Goal: Task Accomplishment & Management: Use online tool/utility

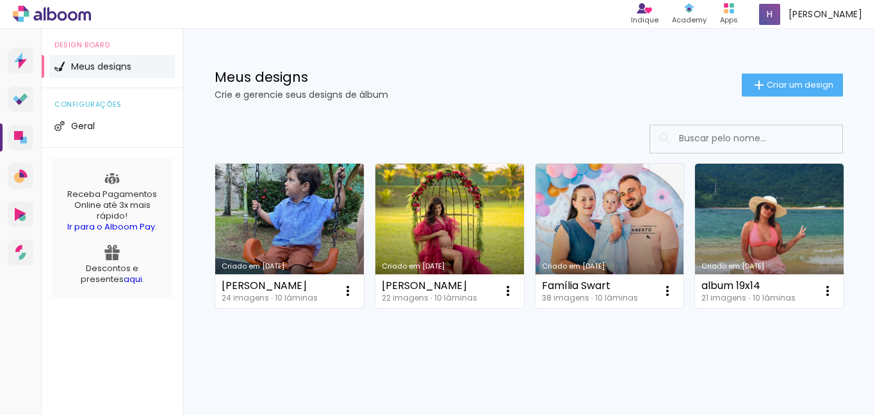
click at [325, 236] on link "Criado em [DATE]" at bounding box center [289, 236] width 149 height 145
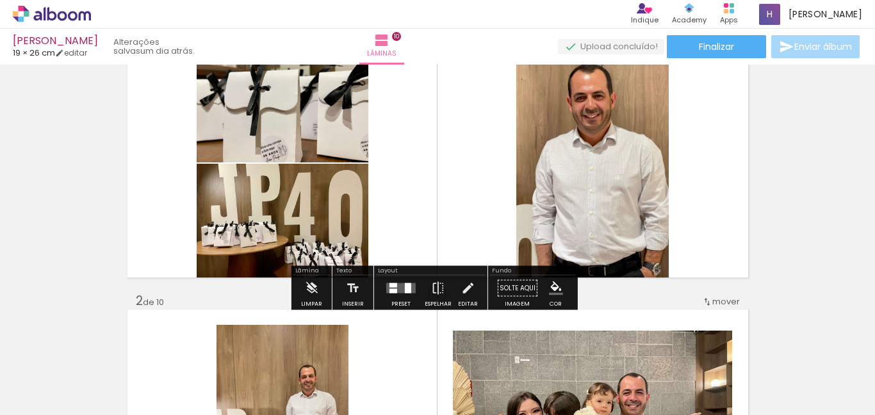
scroll to position [128, 0]
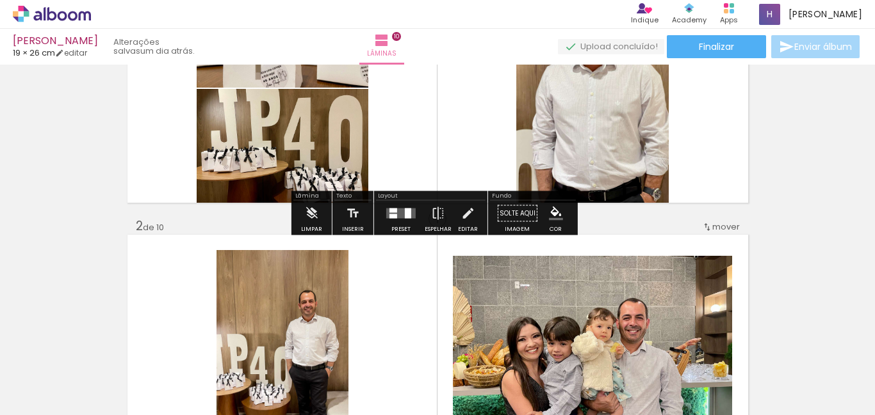
click at [324, 222] on div "Limpar" at bounding box center [311, 217] width 36 height 33
click at [307, 213] on iron-icon at bounding box center [311, 214] width 14 height 26
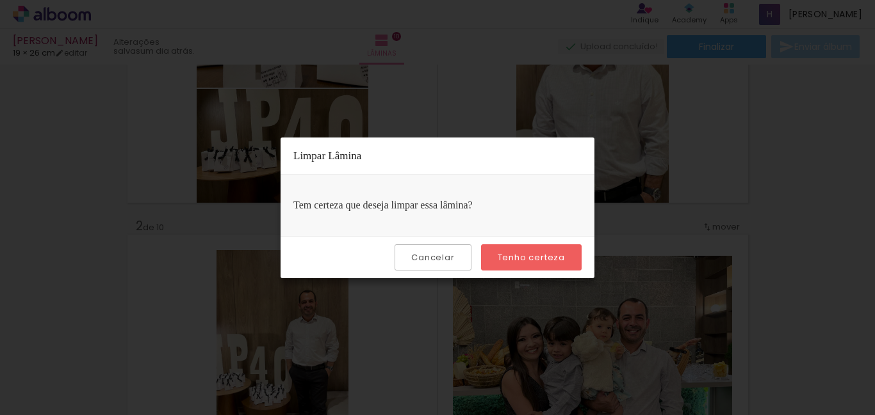
click at [0, 0] on slot "Tenho certeza" at bounding box center [0, 0] width 0 height 0
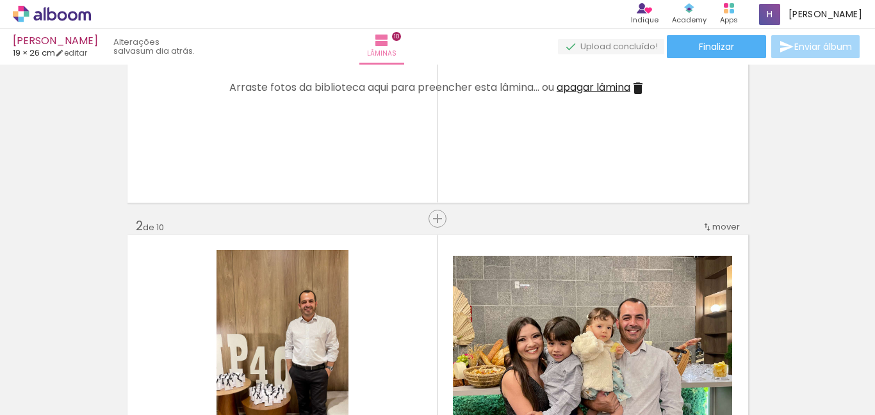
click at [639, 85] on iron-icon at bounding box center [637, 88] width 15 height 15
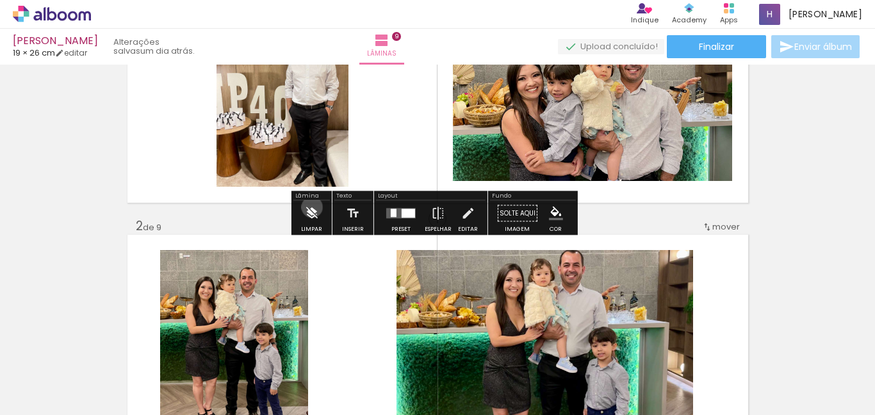
click at [312, 207] on iron-icon at bounding box center [311, 214] width 14 height 26
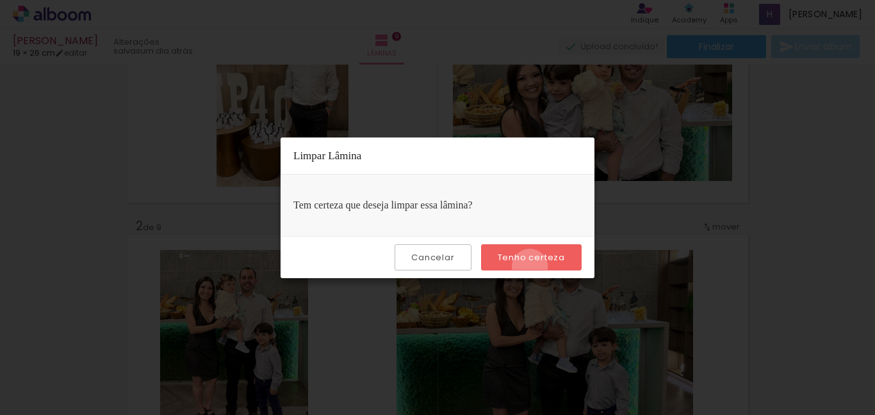
click at [531, 267] on paper-button "Tenho certeza" at bounding box center [531, 258] width 101 height 26
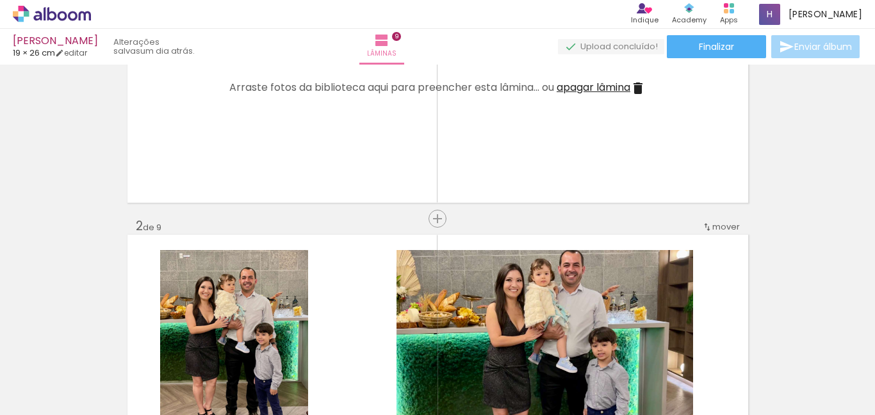
click at [634, 92] on iron-icon at bounding box center [637, 88] width 15 height 15
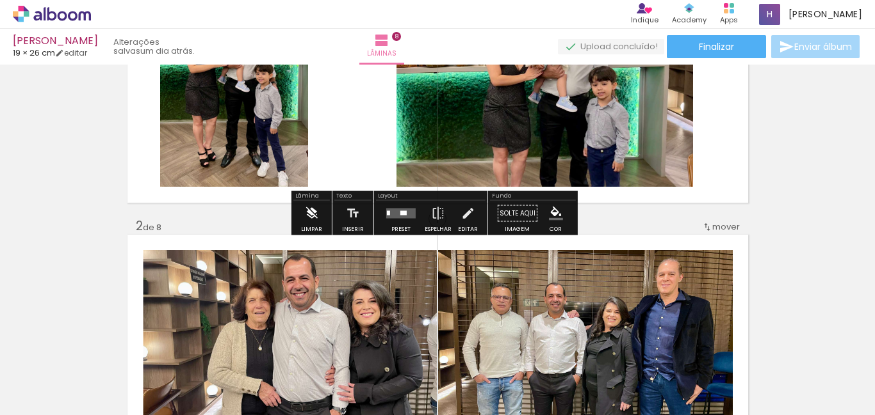
click at [313, 222] on iron-icon at bounding box center [311, 214] width 14 height 26
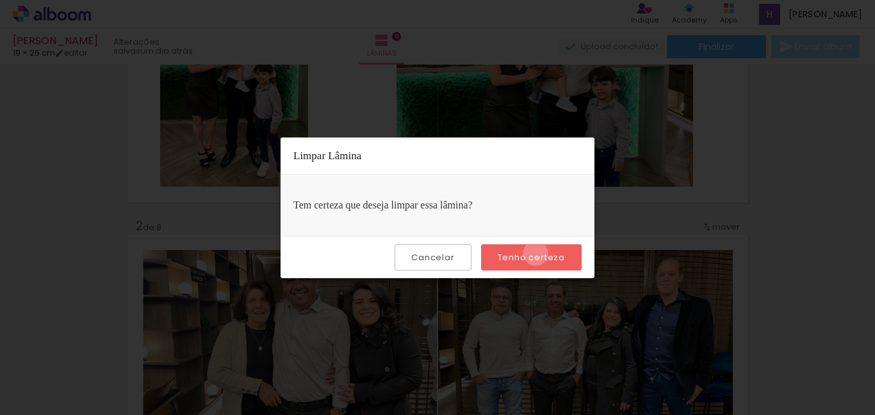
click at [0, 0] on slot "Tenho certeza" at bounding box center [0, 0] width 0 height 0
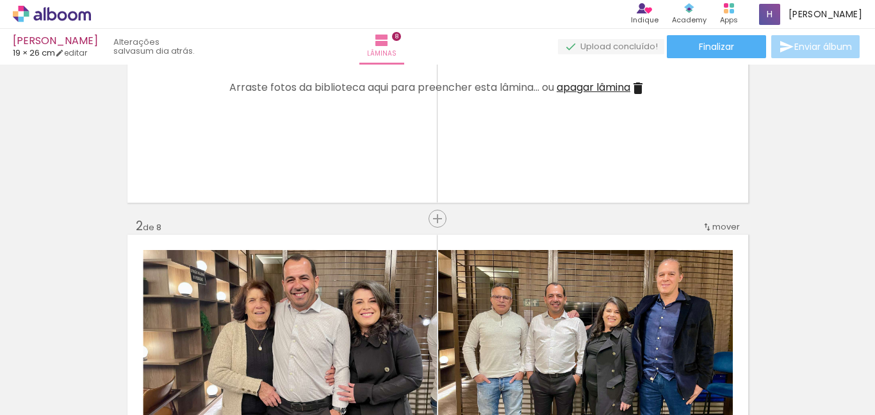
click at [638, 84] on iron-icon at bounding box center [637, 88] width 15 height 15
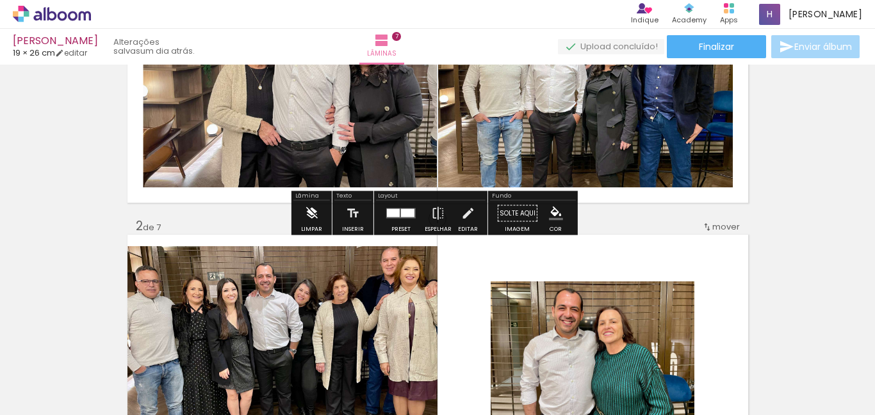
click at [306, 218] on iron-icon at bounding box center [311, 214] width 14 height 26
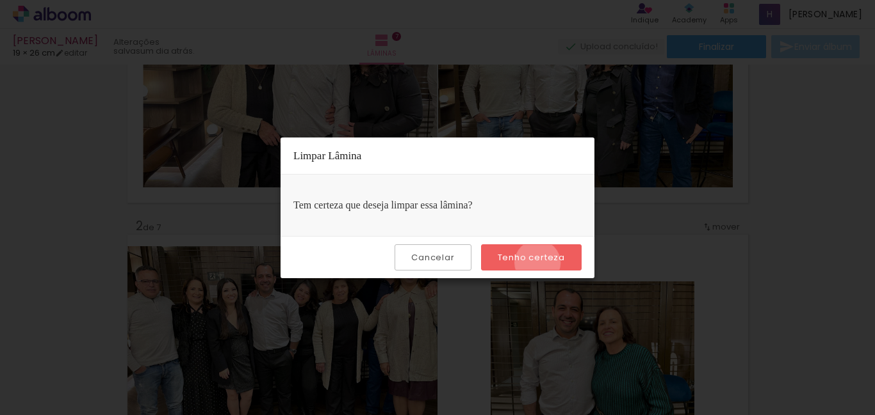
click at [0, 0] on slot "Tenho certeza" at bounding box center [0, 0] width 0 height 0
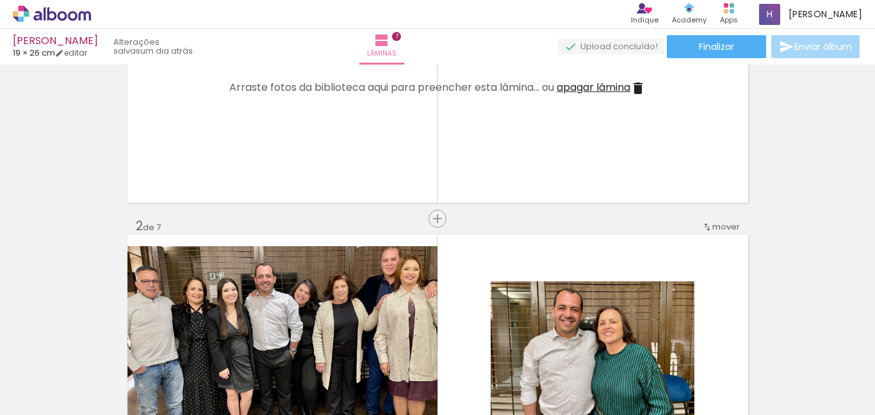
click at [640, 86] on iron-icon at bounding box center [637, 88] width 15 height 15
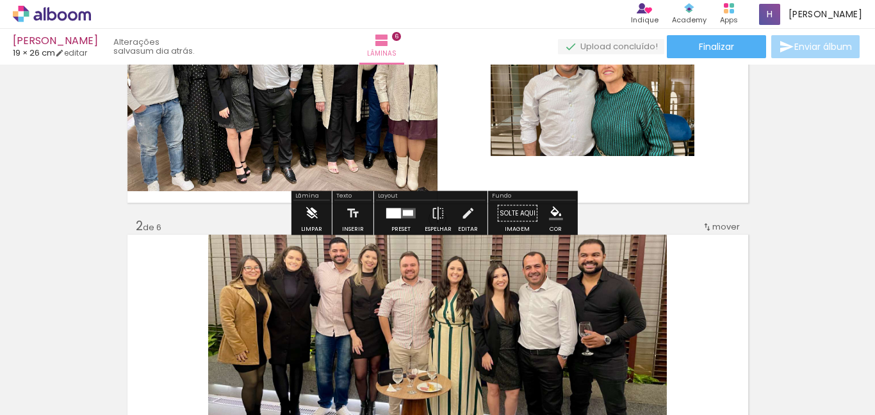
click at [307, 222] on iron-icon at bounding box center [311, 214] width 14 height 26
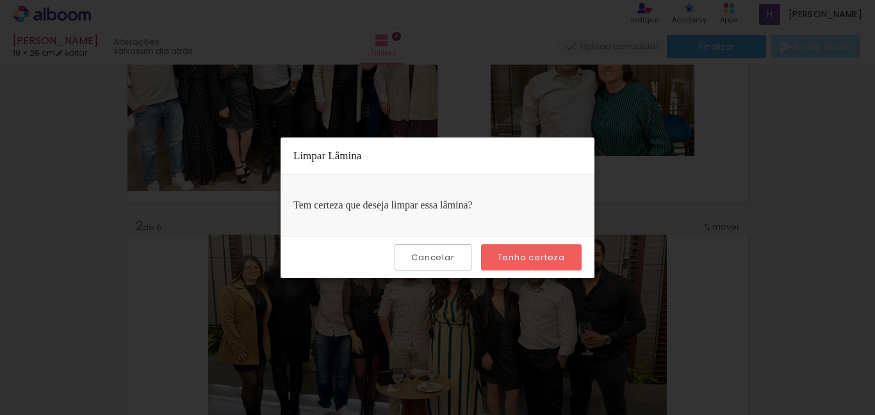
click at [0, 0] on slot "Tenho certeza" at bounding box center [0, 0] width 0 height 0
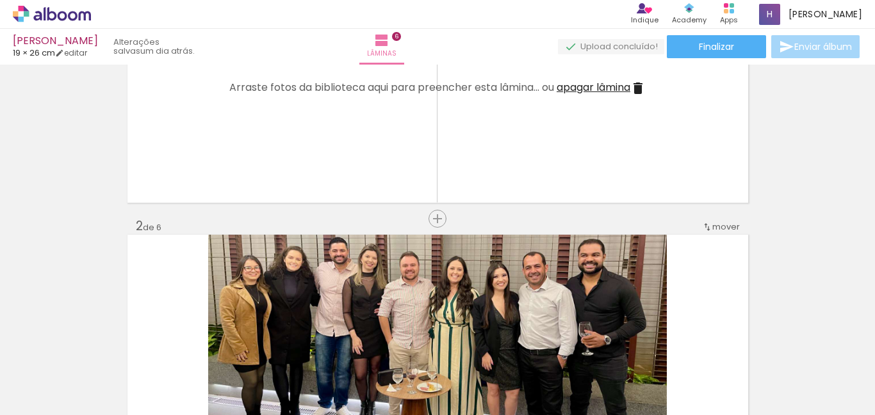
click at [638, 93] on iron-icon at bounding box center [637, 88] width 15 height 15
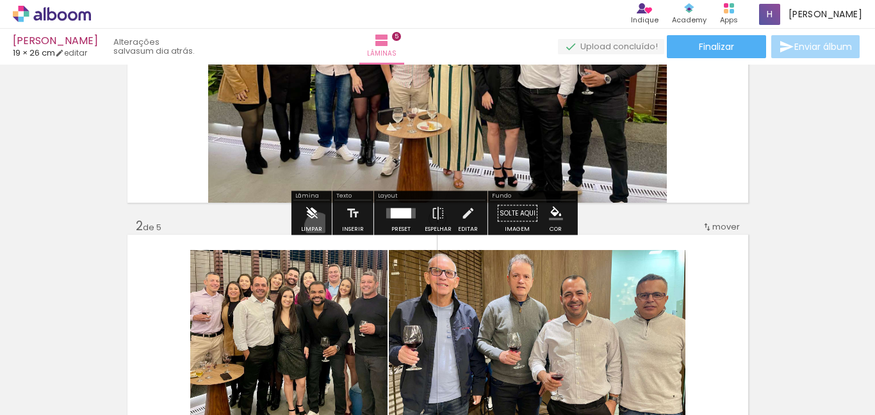
click at [318, 226] on iron-icon at bounding box center [311, 214] width 14 height 26
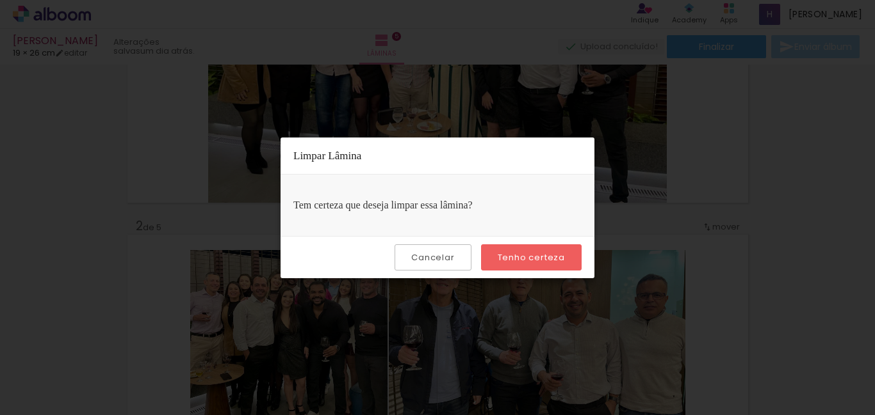
click at [567, 254] on paper-button "Tenho certeza" at bounding box center [531, 258] width 101 height 26
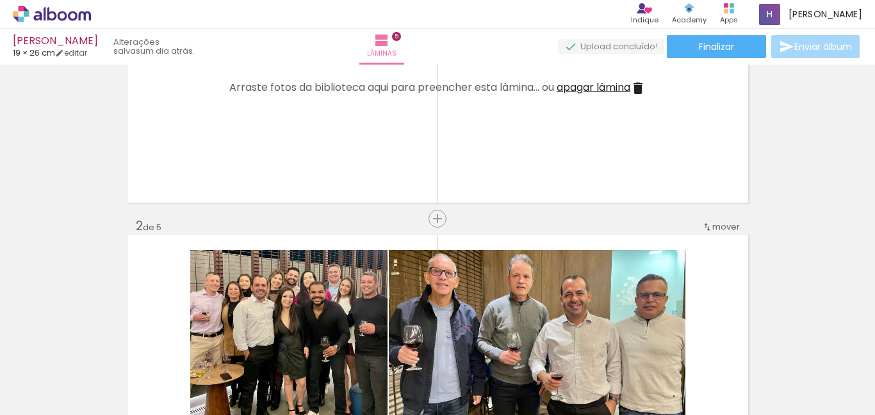
click at [643, 93] on iron-icon at bounding box center [637, 88] width 15 height 15
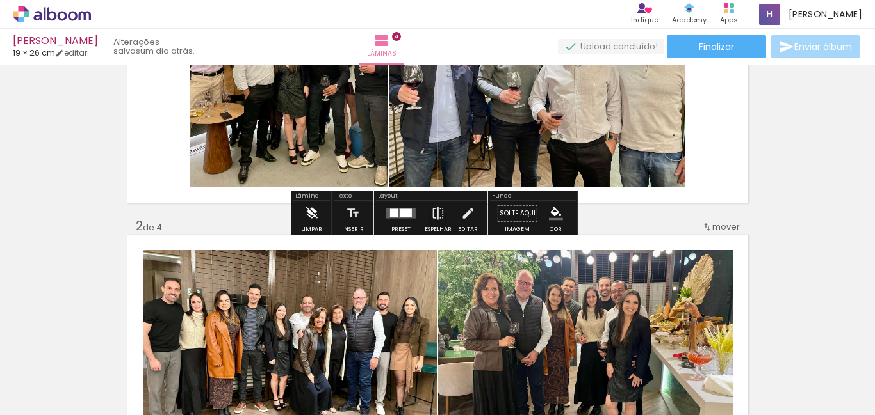
click at [302, 224] on paper-button "Limpar" at bounding box center [312, 217] width 28 height 33
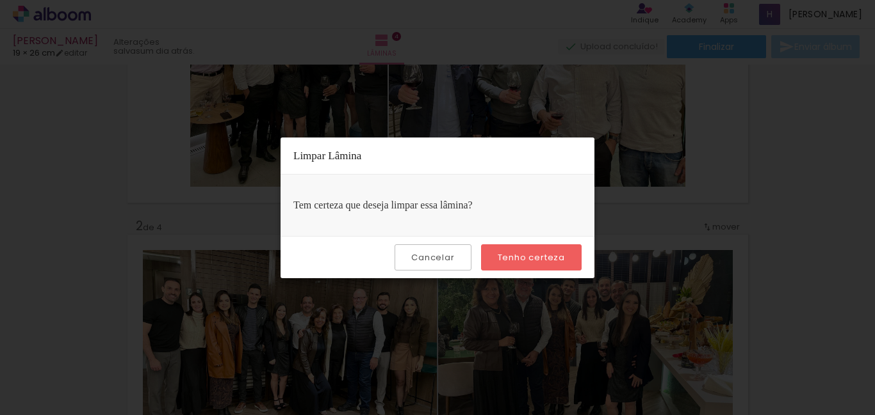
click at [494, 256] on paper-button "Tenho certeza" at bounding box center [531, 258] width 101 height 26
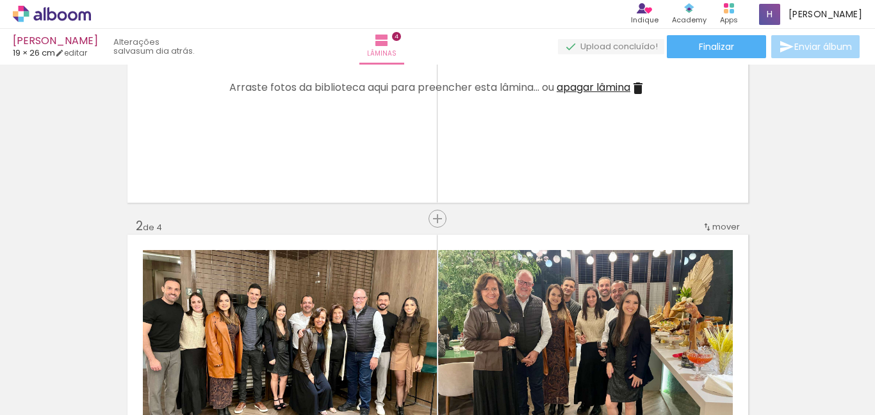
click at [637, 90] on iron-icon at bounding box center [637, 88] width 15 height 15
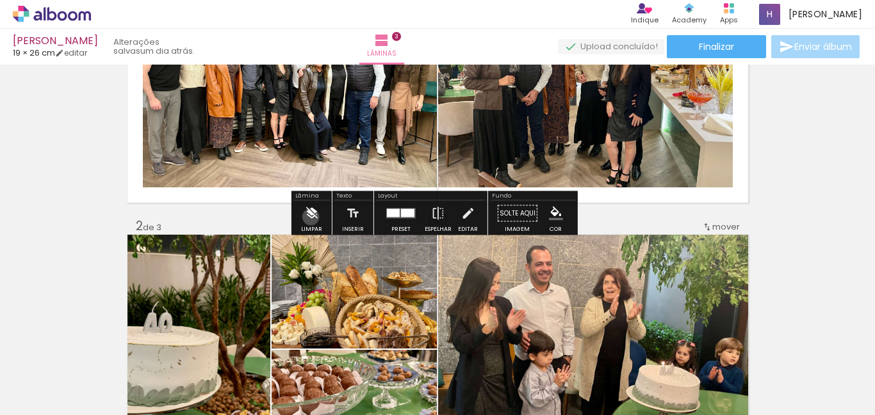
click at [310, 217] on iron-icon at bounding box center [311, 214] width 14 height 26
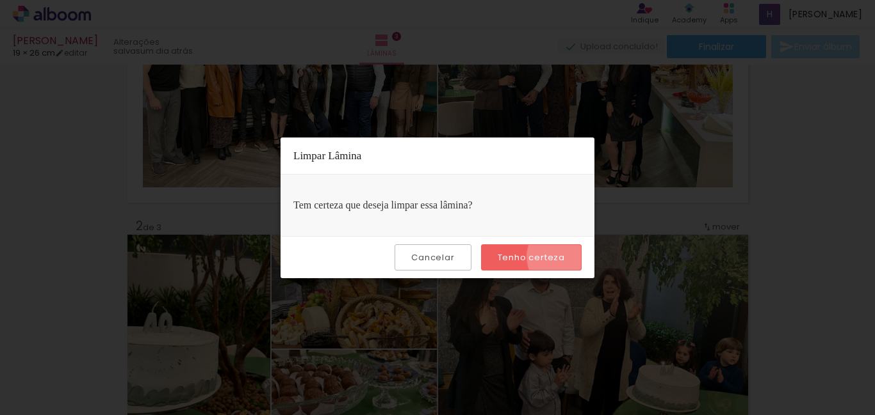
click at [571, 257] on paper-button "Tenho certeza" at bounding box center [531, 258] width 101 height 26
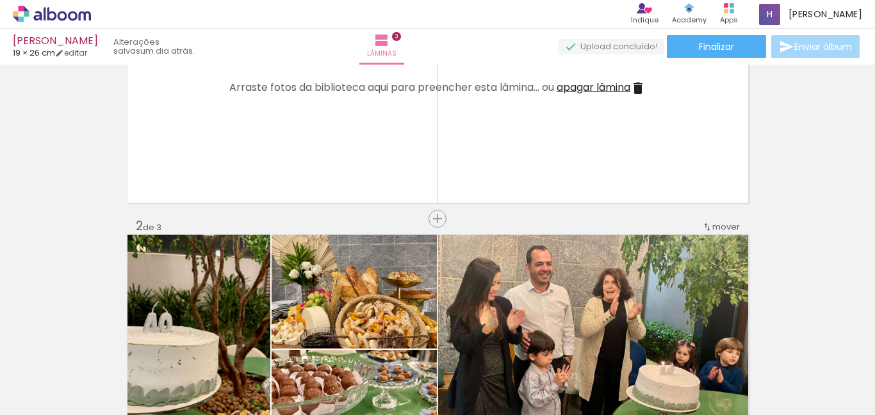
click at [641, 86] on iron-icon at bounding box center [637, 88] width 15 height 15
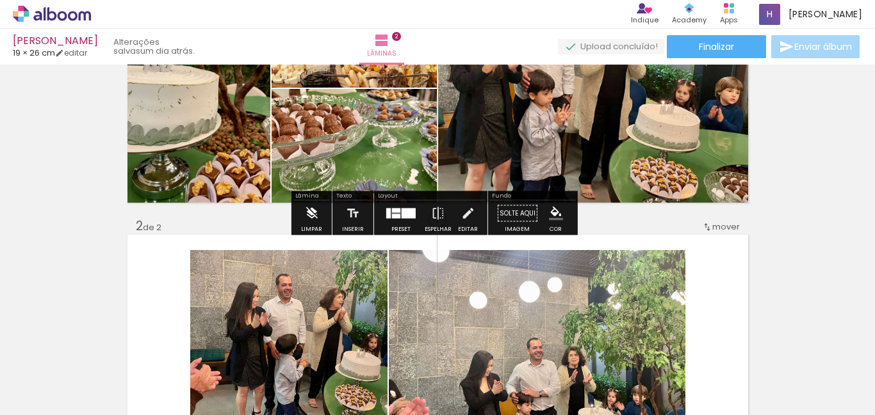
click at [302, 227] on div "Limpar" at bounding box center [311, 230] width 21 height 6
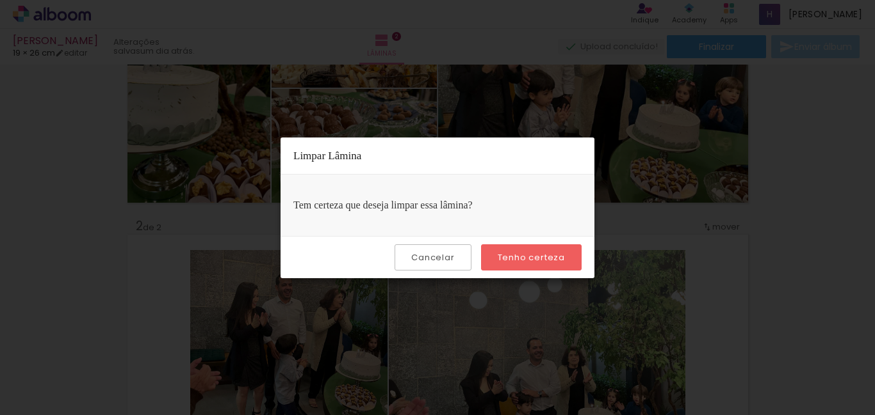
click at [0, 0] on slot "Tenho certeza" at bounding box center [0, 0] width 0 height 0
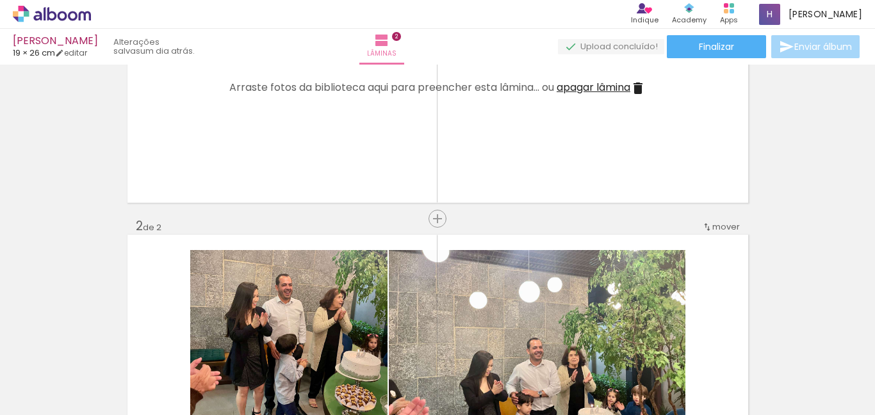
click at [638, 85] on iron-icon at bounding box center [637, 88] width 15 height 15
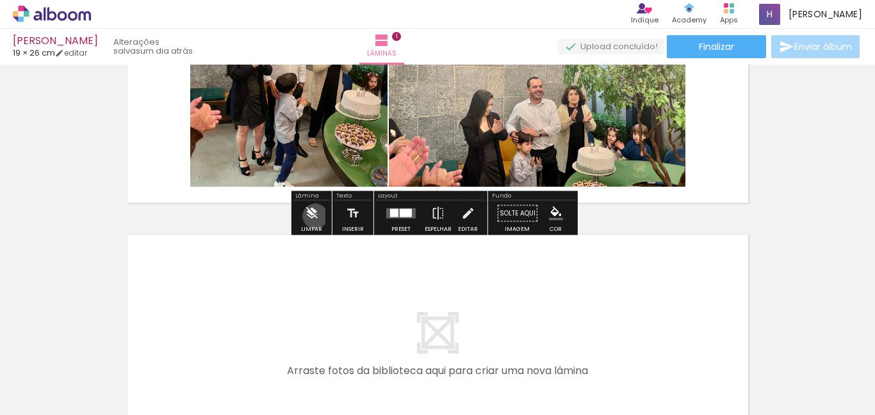
click at [315, 216] on iron-icon at bounding box center [311, 214] width 14 height 26
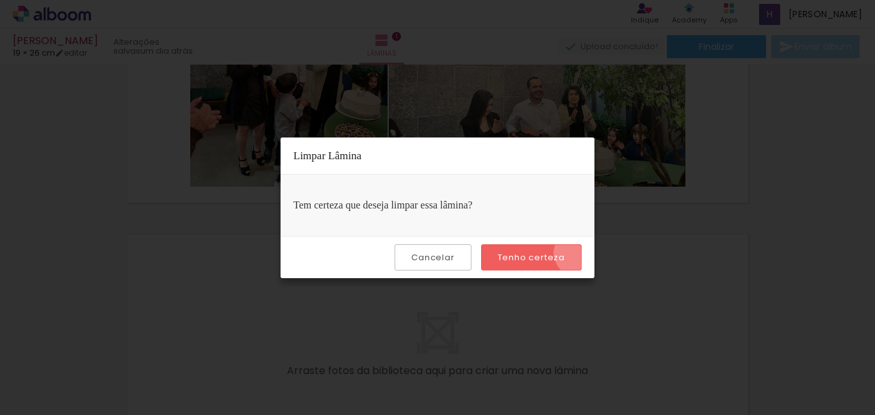
click at [581, 253] on paper-button "Tenho certeza" at bounding box center [531, 258] width 101 height 26
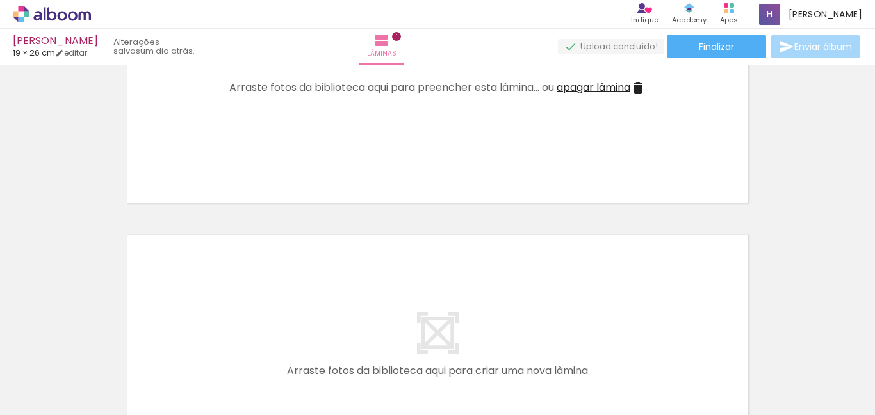
click at [638, 84] on iron-icon at bounding box center [637, 88] width 15 height 15
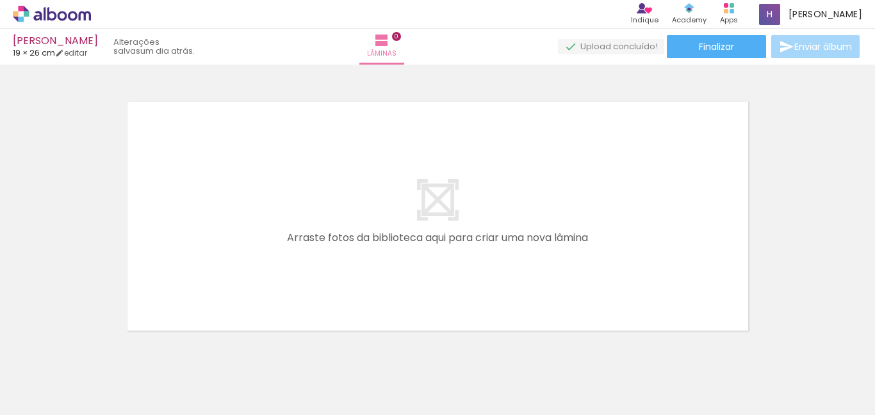
click at [582, 156] on quentale-layouter at bounding box center [437, 216] width 620 height 229
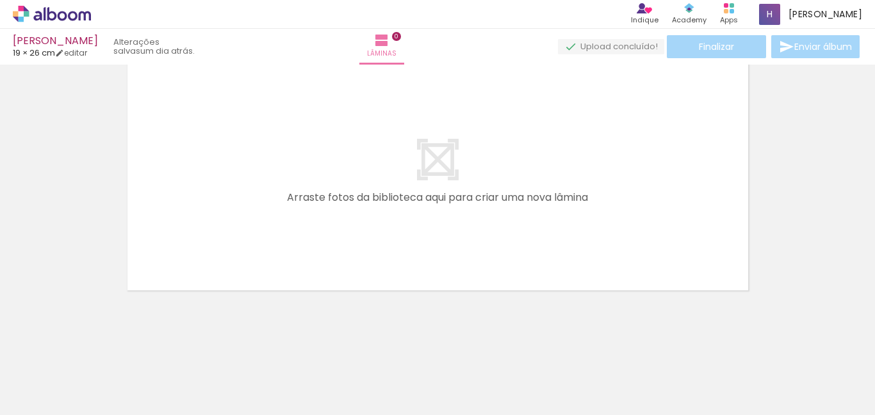
click at [107, 352] on iron-icon at bounding box center [99, 346] width 13 height 13
click at [0, 0] on iron-icon at bounding box center [0, 0] width 0 height 0
click at [107, 352] on iron-icon at bounding box center [99, 346] width 13 height 13
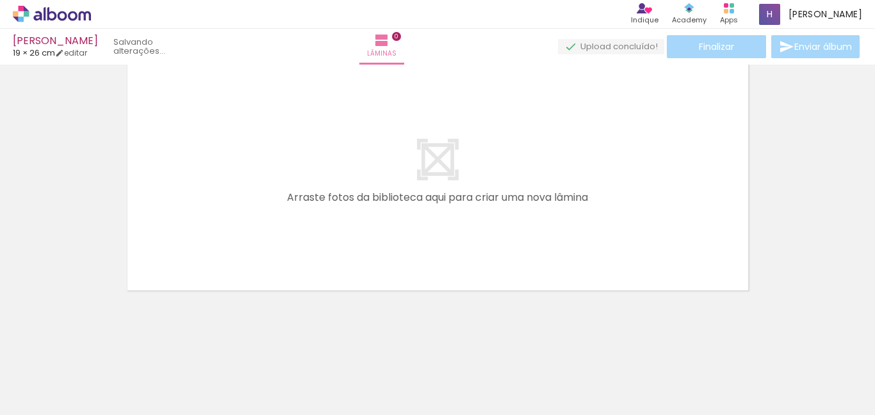
click at [107, 352] on iron-icon at bounding box center [99, 346] width 13 height 13
click at [108, 352] on paper-icon-button at bounding box center [100, 347] width 16 height 16
click at [113, 352] on div at bounding box center [128, 371] width 63 height 47
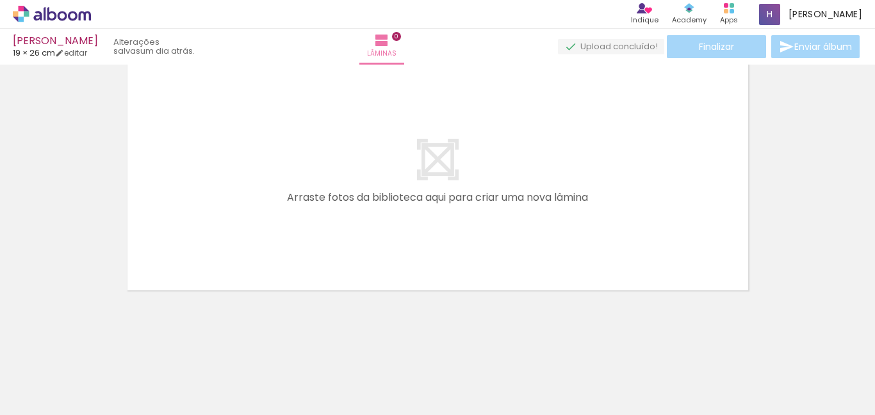
click at [113, 352] on div at bounding box center [128, 371] width 63 height 47
click at [113, 351] on div at bounding box center [128, 371] width 63 height 47
click at [107, 351] on iron-icon at bounding box center [99, 346] width 13 height 13
click at [104, 349] on iron-icon at bounding box center [99, 346] width 13 height 13
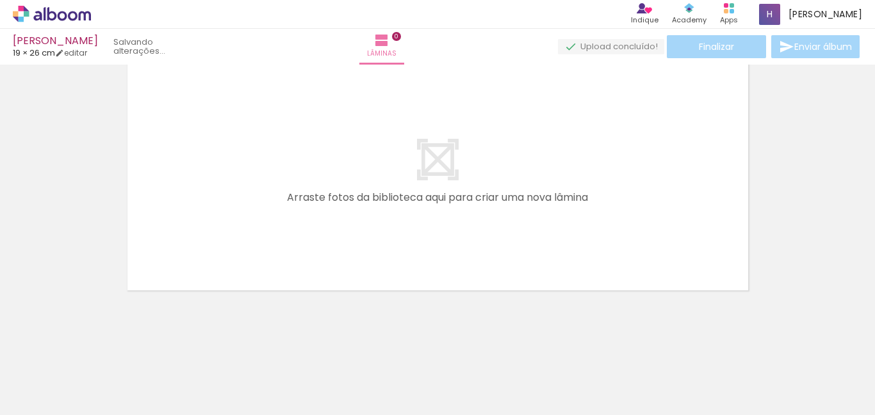
click at [104, 349] on iron-icon at bounding box center [99, 346] width 13 height 13
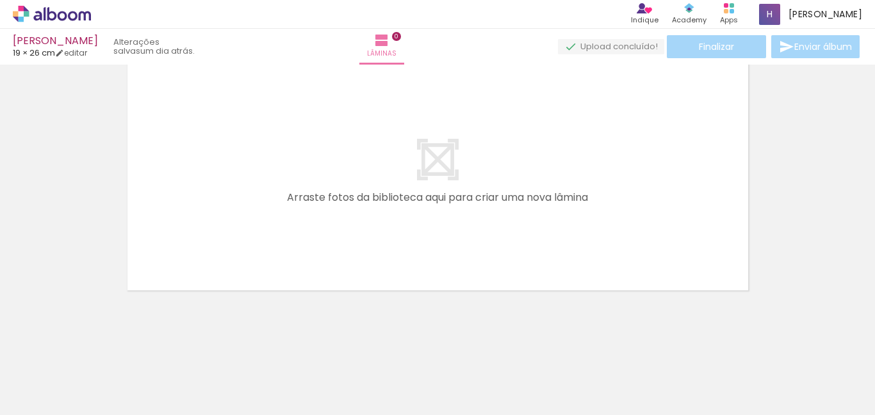
click at [104, 349] on iron-icon at bounding box center [99, 346] width 13 height 13
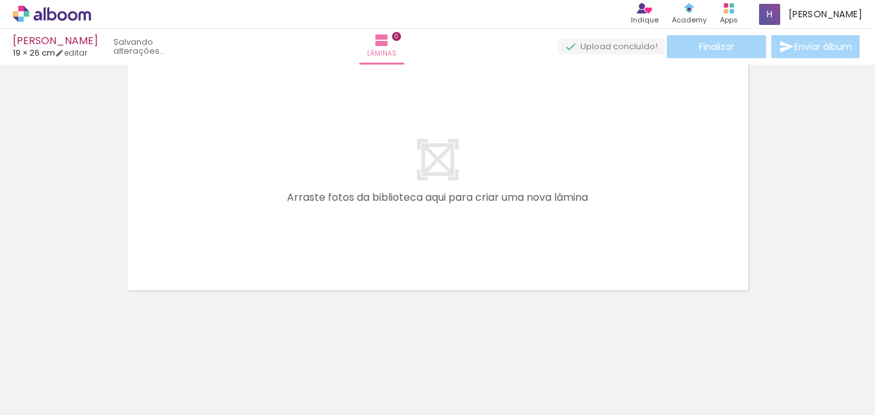
click at [106, 348] on iron-icon at bounding box center [99, 346] width 13 height 13
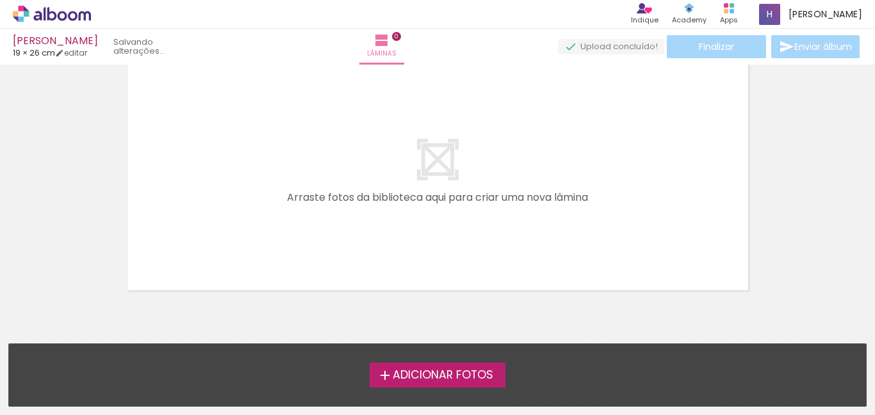
click at [106, 348] on div "Adicionar Fotos Solte suas fotos aqui..." at bounding box center [437, 375] width 857 height 62
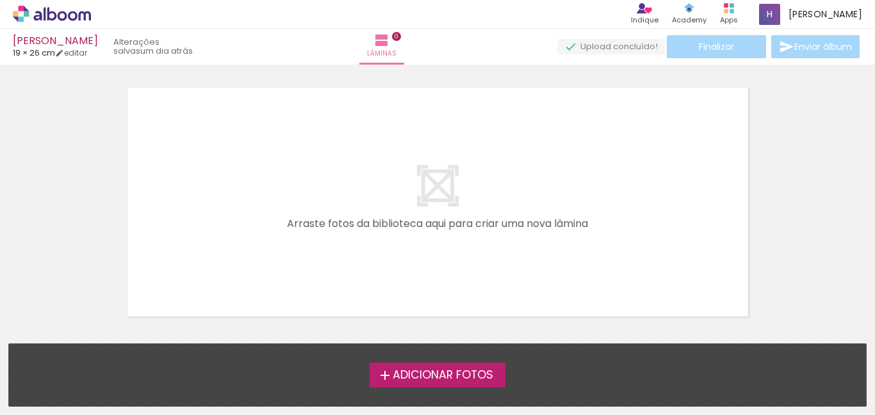
scroll to position [0, 0]
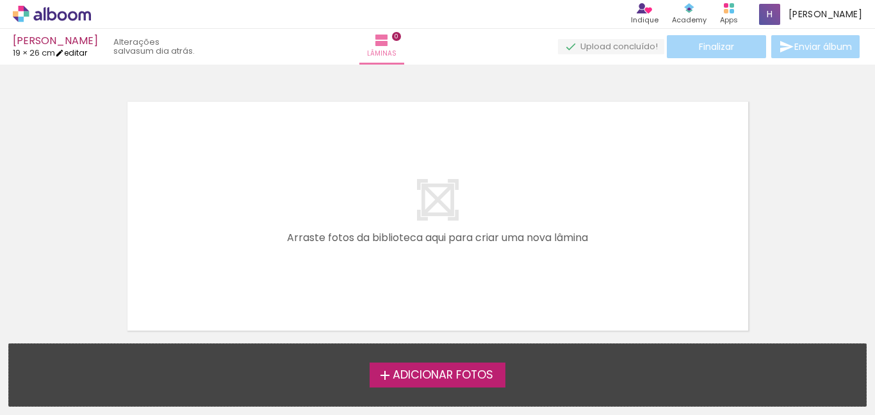
click at [64, 51] on iron-icon at bounding box center [59, 53] width 9 height 9
type input "1"
type input "19,2"
type input "52"
type input "0"
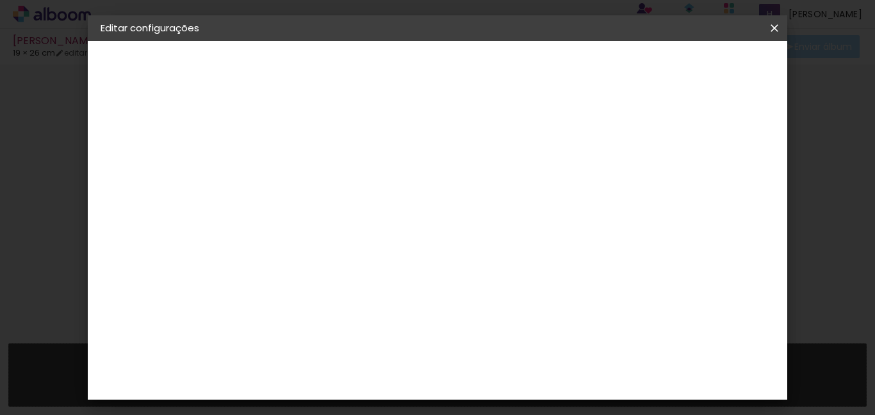
scroll to position [57, 0]
click at [522, 356] on input "52" at bounding box center [507, 362] width 33 height 19
drag, startPoint x: 522, startPoint y: 357, endPoint x: 508, endPoint y: 360, distance: 14.4
click at [508, 360] on input "52" at bounding box center [507, 362] width 33 height 19
type input "28"
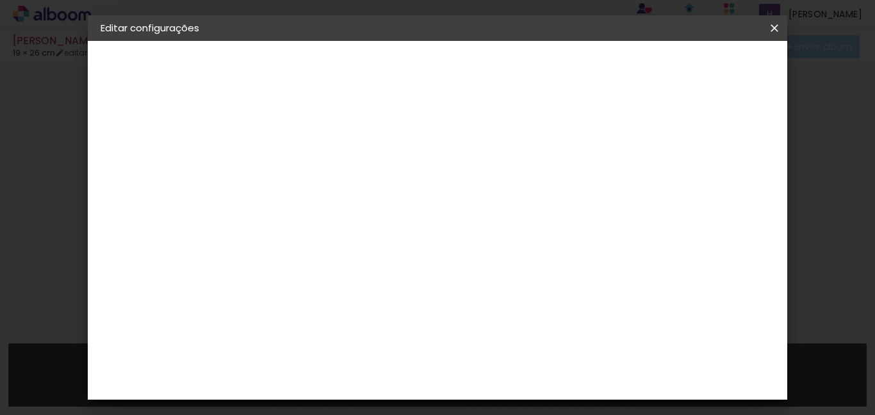
type paper-input "28"
click at [514, 207] on div "14 cm cm cm mm A maioria das encadernadoras sugere 5mm de sangria." at bounding box center [384, 156] width 260 height 102
click at [492, 66] on span "Salvar configurações" at bounding box center [458, 72] width 65 height 18
click at [504, 76] on paper-button "Salvar configurações" at bounding box center [459, 72] width 91 height 31
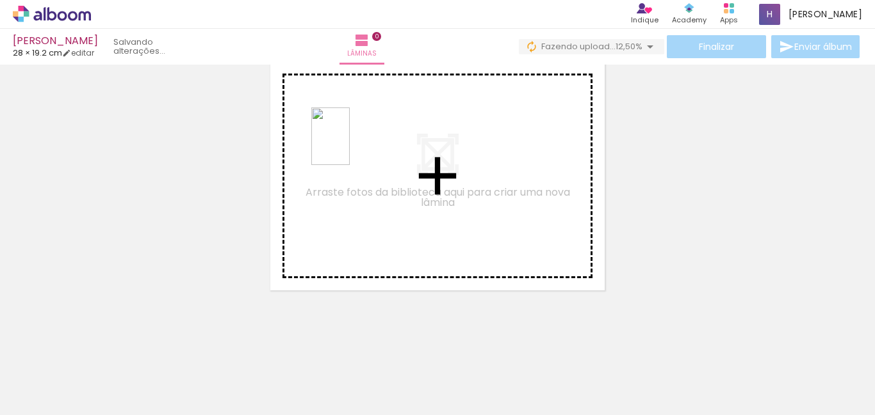
drag, startPoint x: 277, startPoint y: 389, endPoint x: 350, endPoint y: 146, distance: 253.2
click at [350, 146] on quentale-workspace at bounding box center [437, 207] width 875 height 415
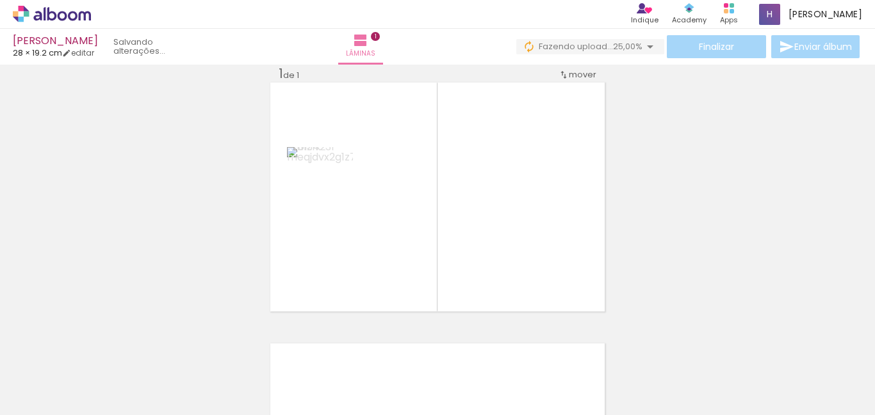
scroll to position [17, 0]
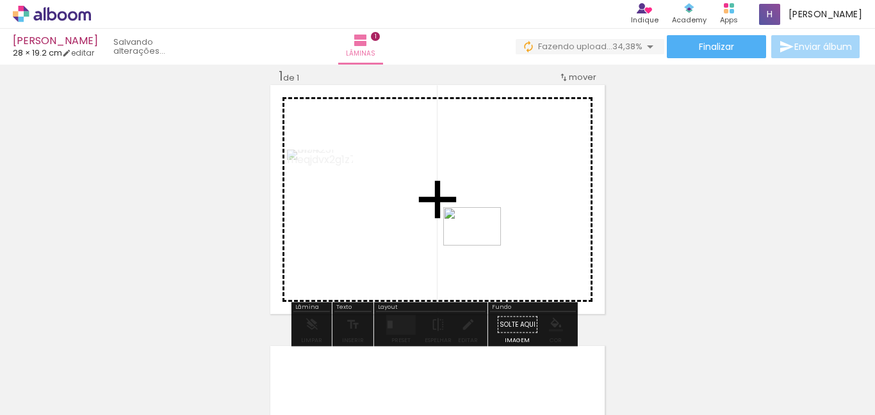
drag, startPoint x: 337, startPoint y: 380, endPoint x: 481, endPoint y: 246, distance: 197.0
click at [481, 246] on quentale-workspace at bounding box center [437, 207] width 875 height 415
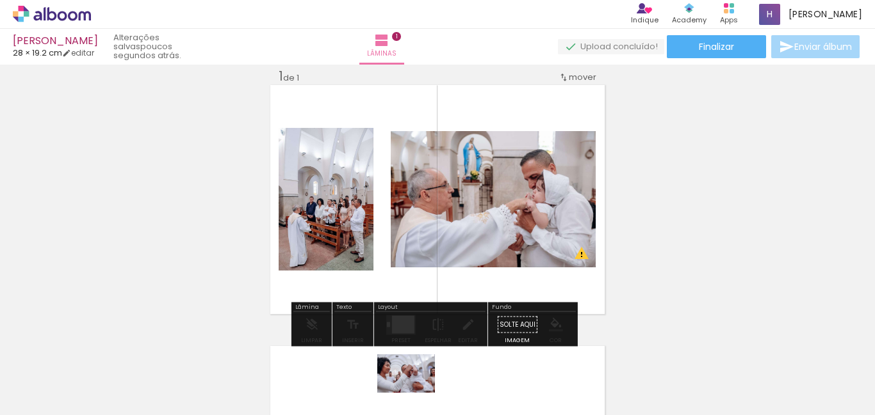
click at [416, 393] on div at bounding box center [414, 372] width 63 height 42
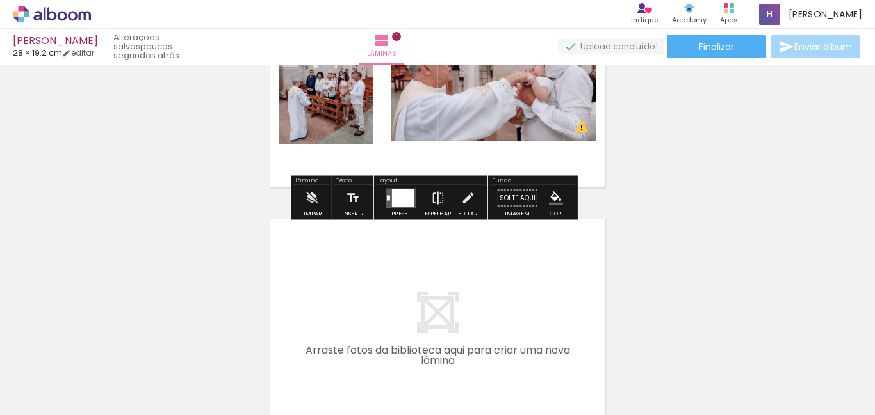
scroll to position [145, 0]
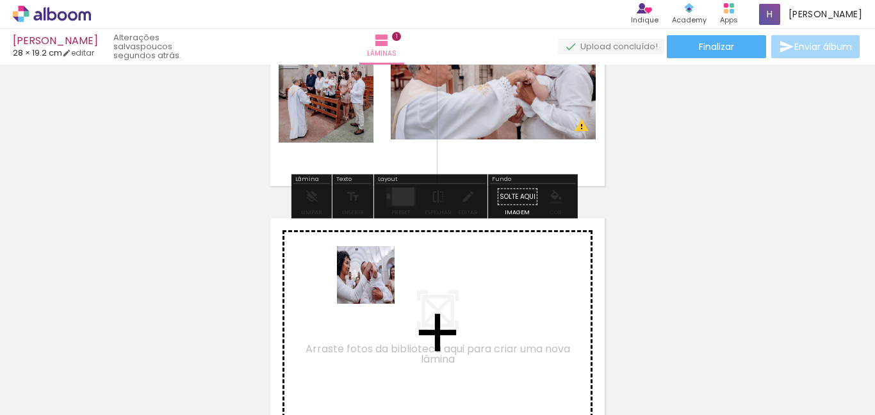
drag, startPoint x: 418, startPoint y: 385, endPoint x: 375, endPoint y: 285, distance: 108.7
click at [375, 285] on quentale-workspace at bounding box center [437, 207] width 875 height 415
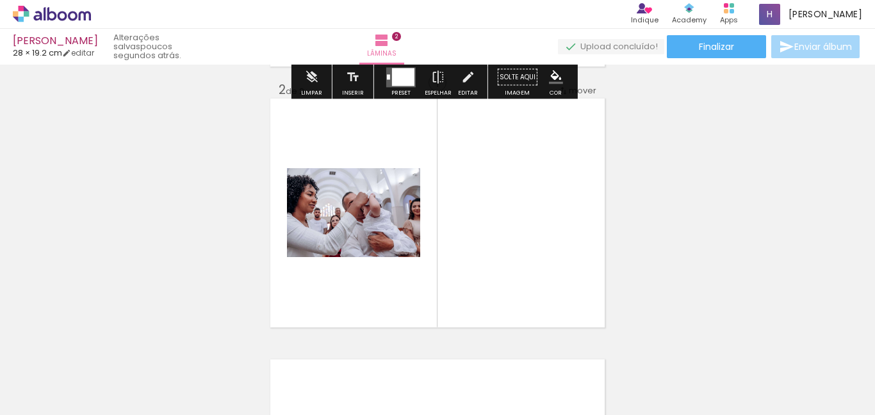
scroll to position [278, 0]
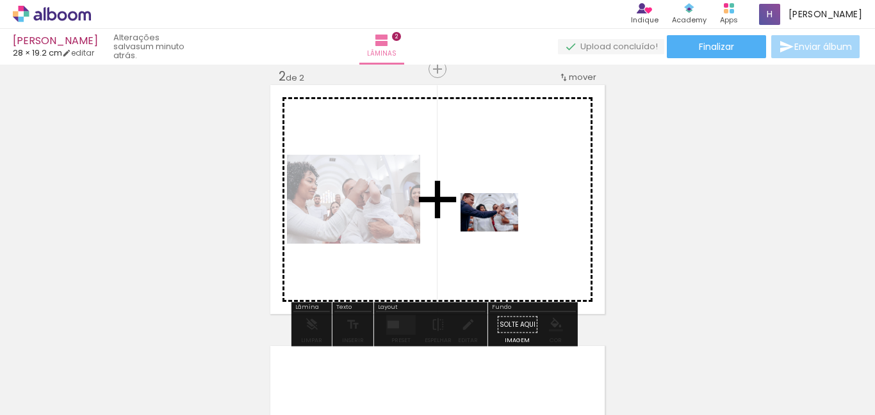
drag, startPoint x: 494, startPoint y: 391, endPoint x: 499, endPoint y: 232, distance: 158.9
click at [499, 232] on quentale-workspace at bounding box center [437, 207] width 875 height 415
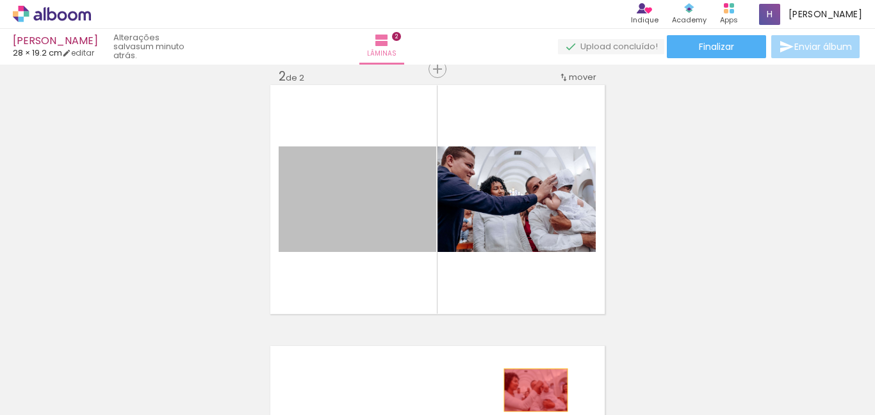
drag, startPoint x: 359, startPoint y: 233, endPoint x: 531, endPoint y: 391, distance: 233.4
click at [531, 391] on quentale-workspace at bounding box center [437, 207] width 875 height 415
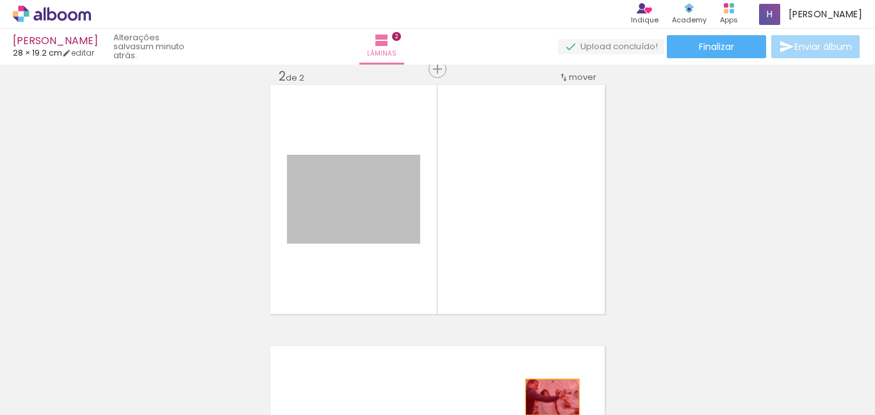
drag, startPoint x: 365, startPoint y: 207, endPoint x: 547, endPoint y: 398, distance: 263.5
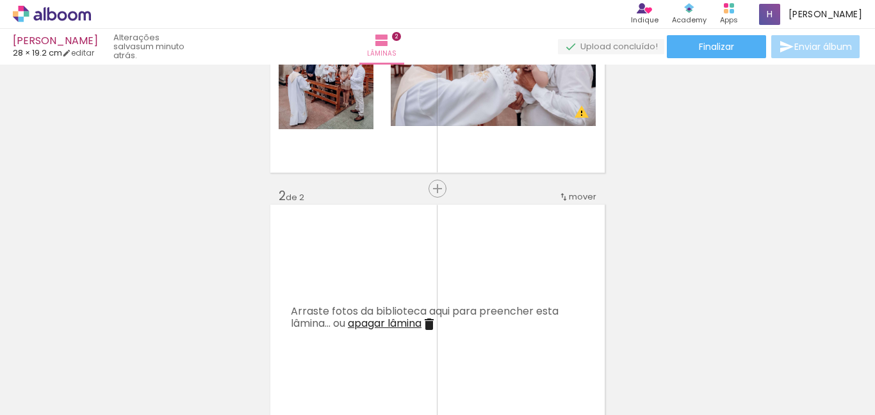
scroll to position [214, 0]
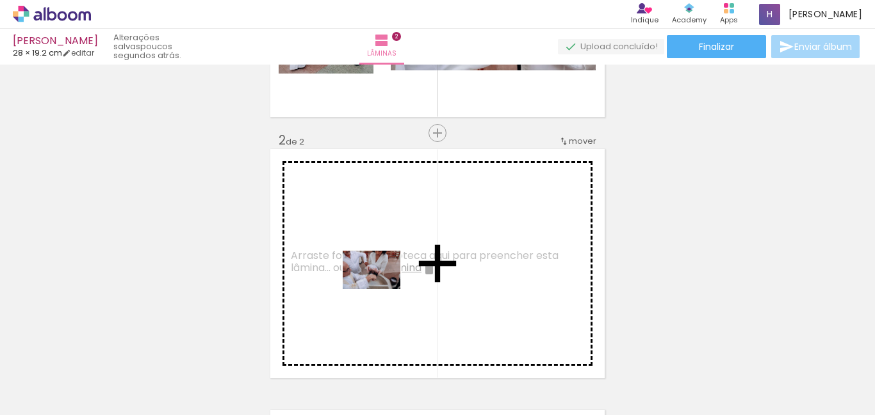
drag, startPoint x: 424, startPoint y: 389, endPoint x: 381, endPoint y: 289, distance: 108.9
click at [381, 289] on quentale-workspace at bounding box center [437, 207] width 875 height 415
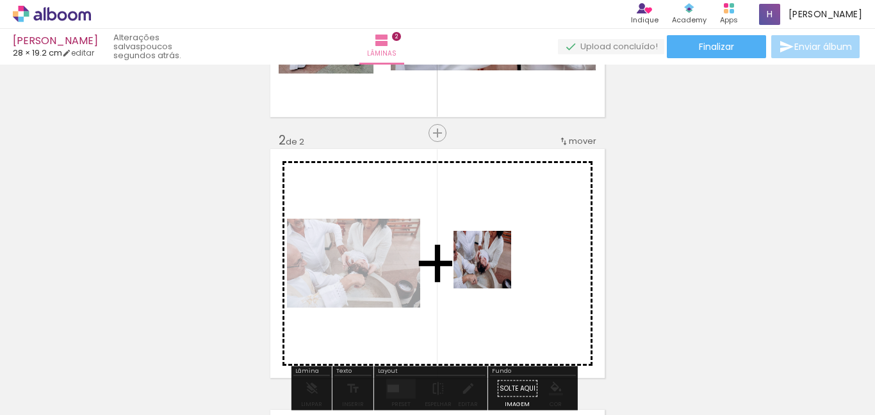
drag, startPoint x: 498, startPoint y: 393, endPoint x: 492, endPoint y: 270, distance: 123.7
click at [492, 270] on quentale-workspace at bounding box center [437, 207] width 875 height 415
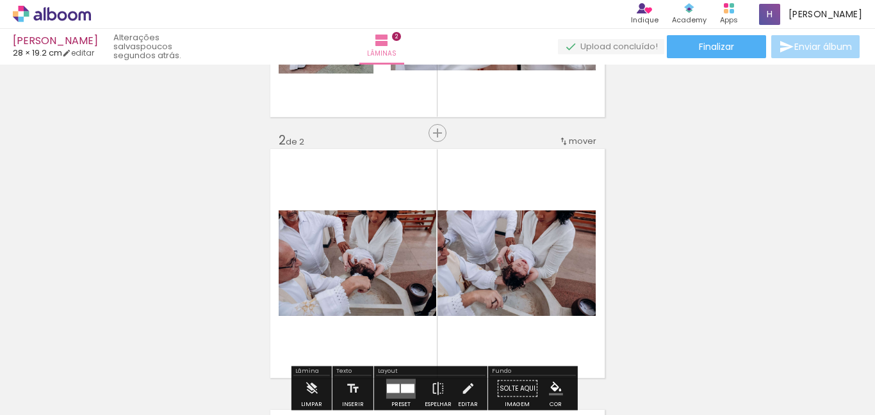
scroll to position [278, 0]
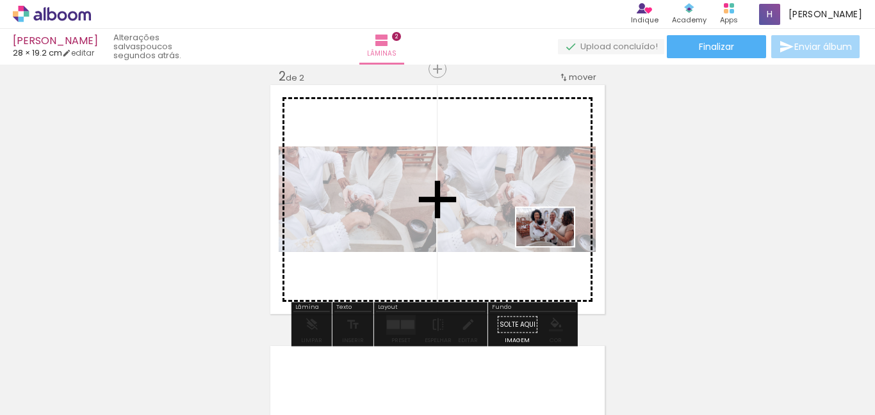
drag, startPoint x: 554, startPoint y: 385, endPoint x: 554, endPoint y: 246, distance: 138.9
click at [554, 246] on quentale-workspace at bounding box center [437, 207] width 875 height 415
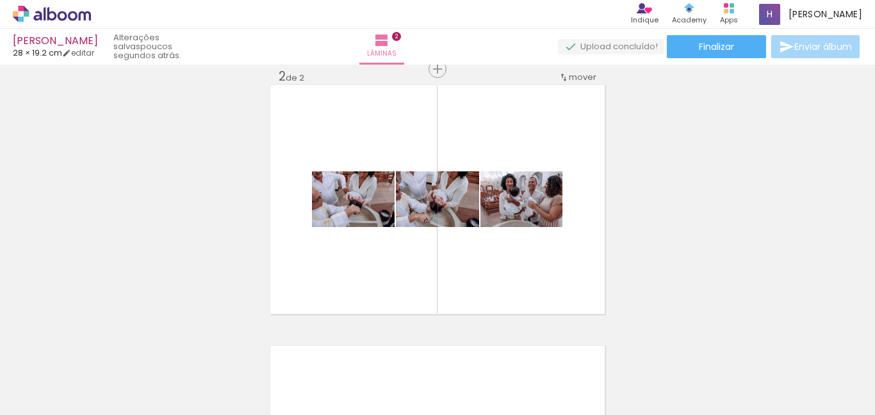
scroll to position [0, 547]
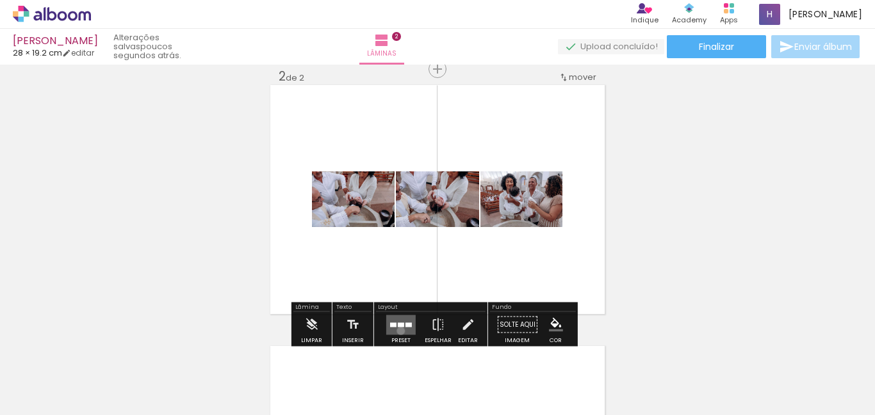
click at [398, 331] on quentale-layouter at bounding box center [400, 325] width 29 height 20
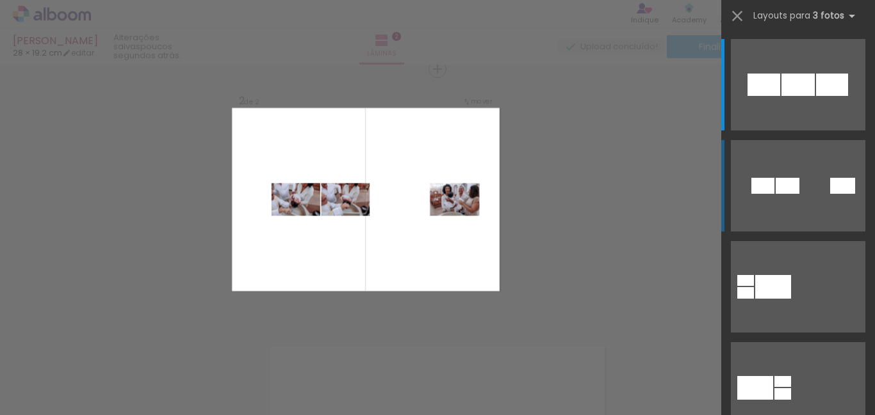
scroll to position [320, 0]
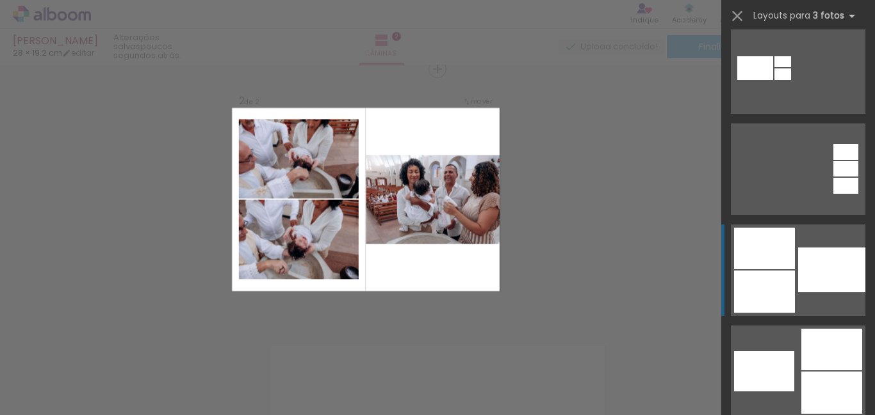
click at [812, 255] on div at bounding box center [831, 270] width 67 height 45
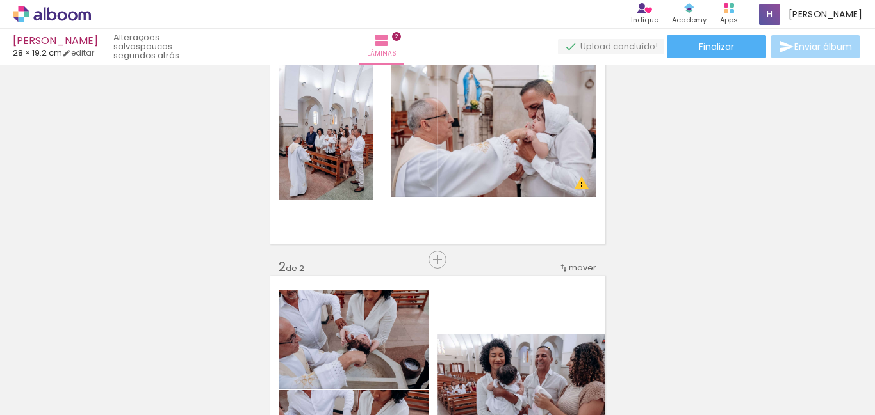
scroll to position [64, 0]
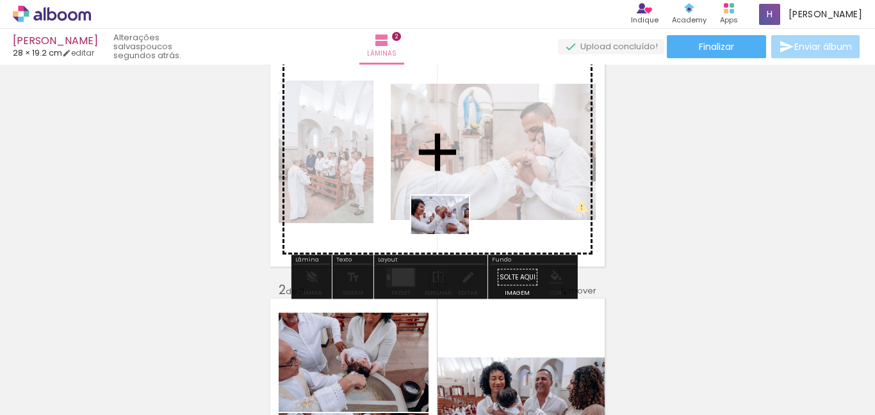
drag, startPoint x: 408, startPoint y: 390, endPoint x: 449, endPoint y: 234, distance: 161.0
click at [449, 234] on quentale-workspace at bounding box center [437, 207] width 875 height 415
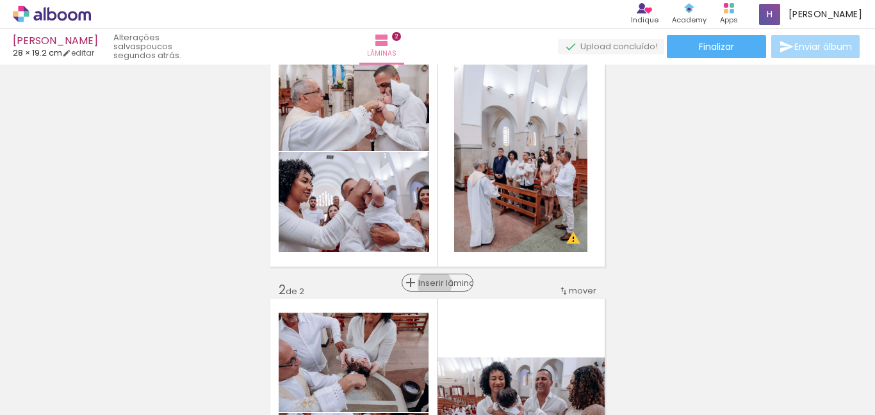
click at [430, 285] on span "Inserir lâmina" at bounding box center [443, 283] width 50 height 8
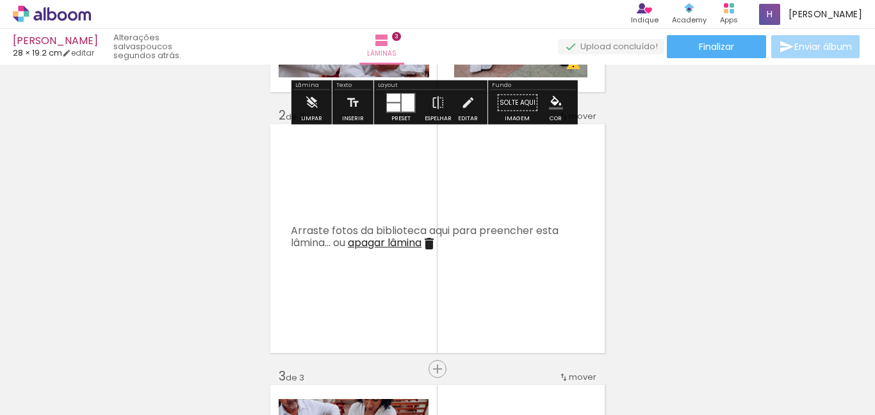
scroll to position [256, 0]
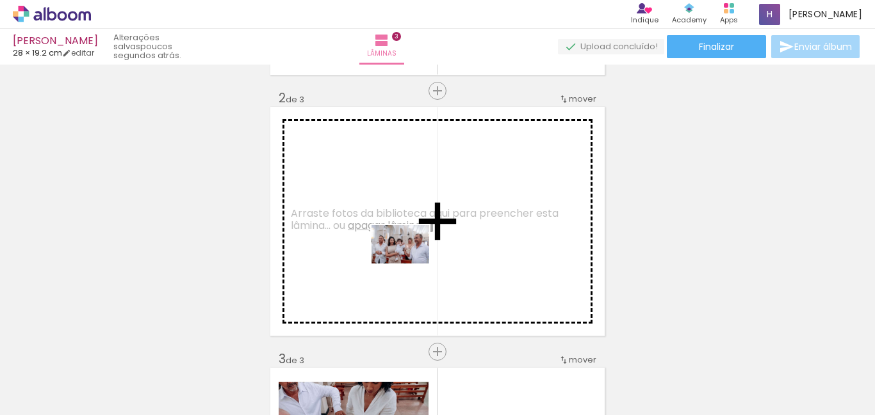
drag, startPoint x: 722, startPoint y: 385, endPoint x: 385, endPoint y: 264, distance: 357.4
click at [385, 264] on quentale-workspace at bounding box center [437, 207] width 875 height 415
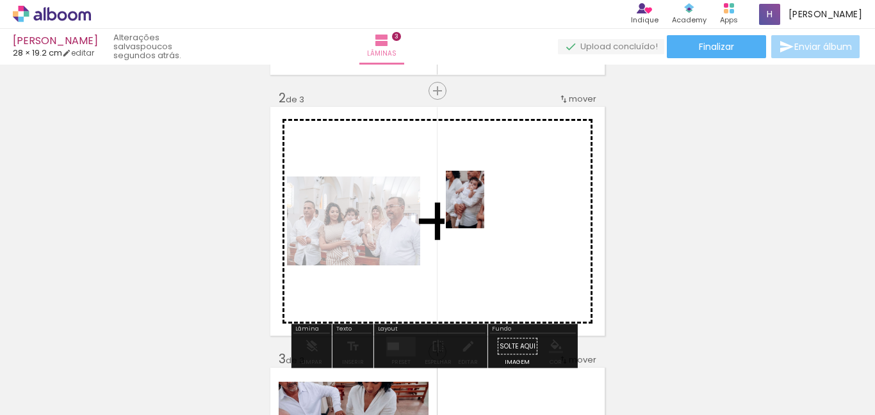
drag, startPoint x: 778, startPoint y: 389, endPoint x: 496, endPoint y: 280, distance: 302.6
click at [494, 217] on quentale-workspace at bounding box center [437, 207] width 875 height 415
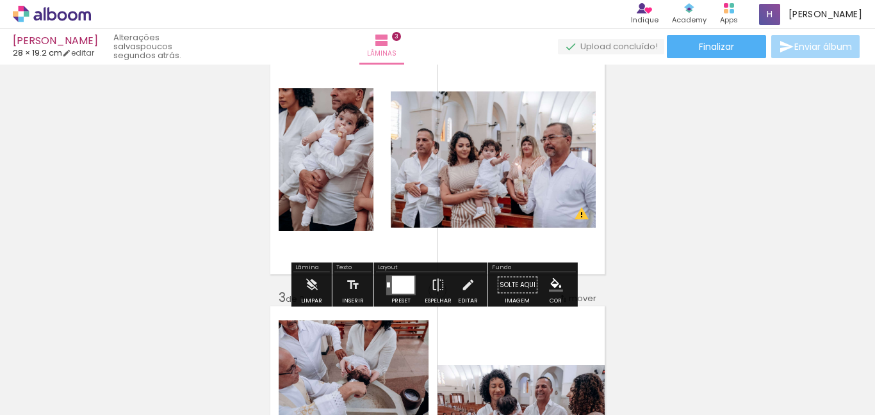
scroll to position [320, 0]
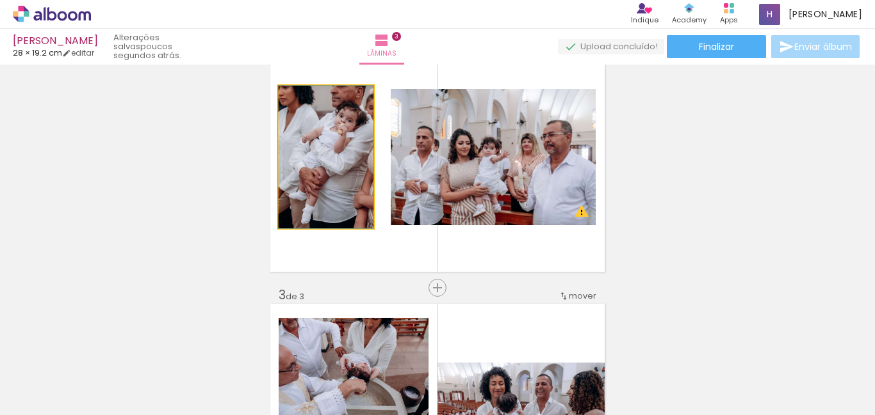
click at [296, 154] on quentale-photo at bounding box center [325, 157] width 95 height 143
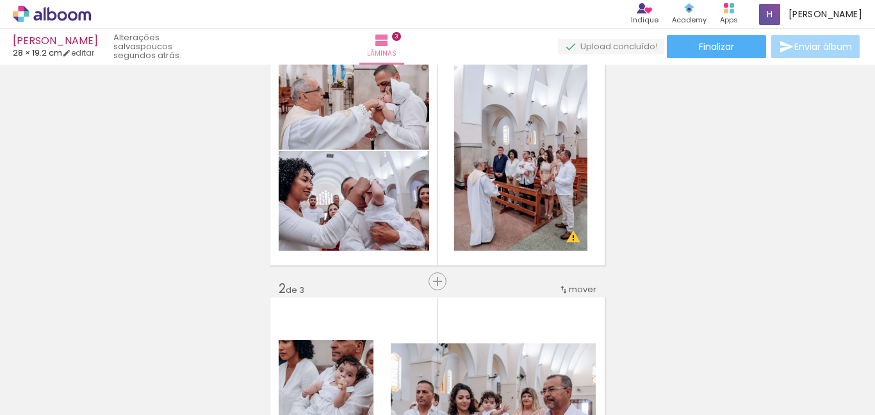
scroll to position [64, 0]
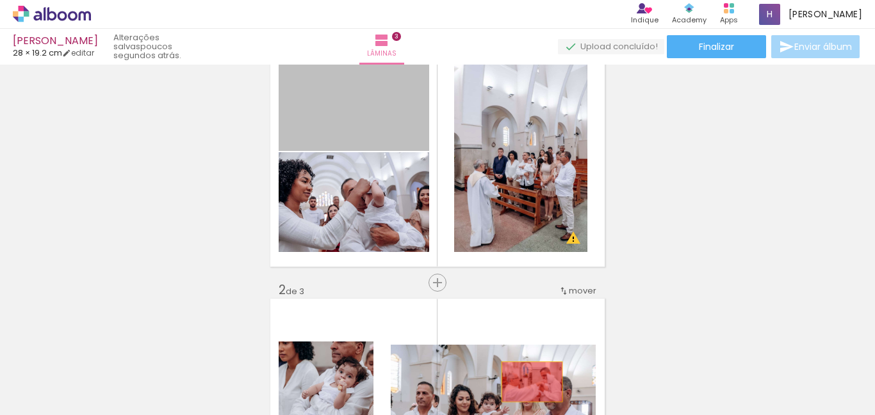
drag, startPoint x: 335, startPoint y: 123, endPoint x: 531, endPoint y: 387, distance: 329.4
click at [531, 387] on quentale-workspace at bounding box center [437, 207] width 875 height 415
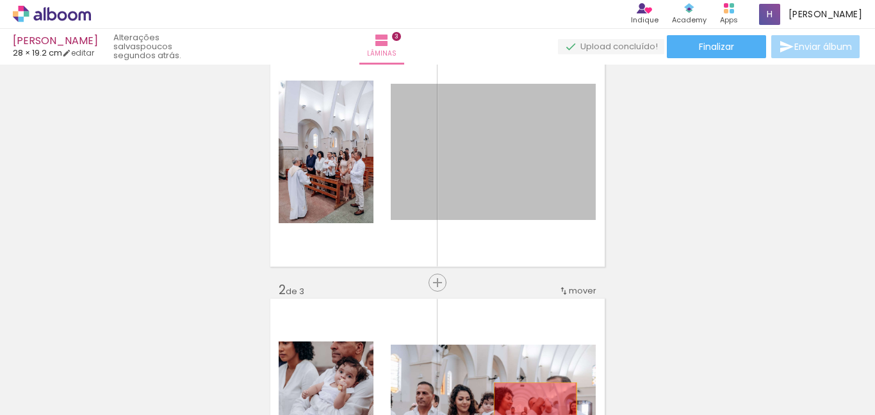
drag, startPoint x: 477, startPoint y: 191, endPoint x: 530, endPoint y: 410, distance: 225.9
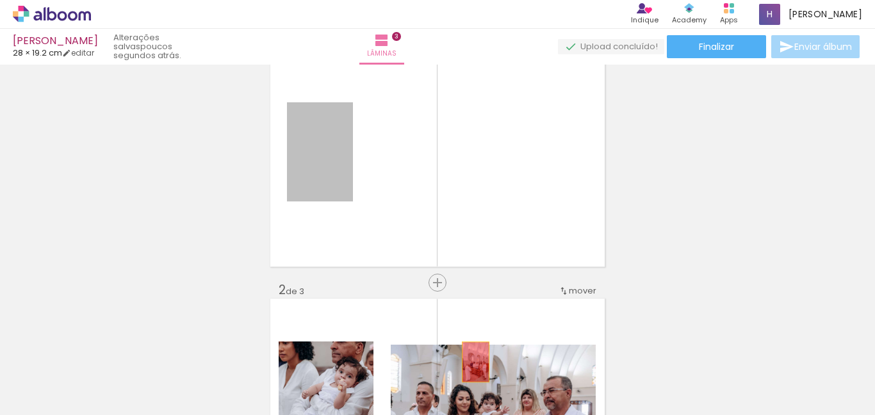
drag, startPoint x: 335, startPoint y: 170, endPoint x: 471, endPoint y: 362, distance: 235.2
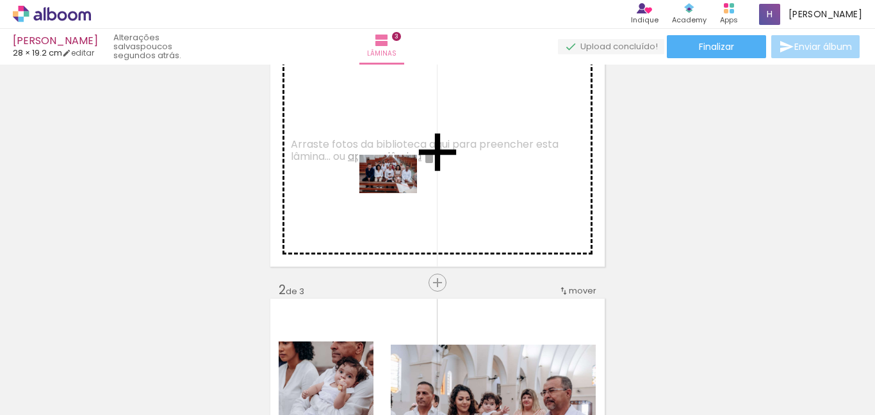
drag, startPoint x: 570, startPoint y: 392, endPoint x: 398, endPoint y: 193, distance: 263.7
click at [398, 193] on quentale-workspace at bounding box center [437, 207] width 875 height 415
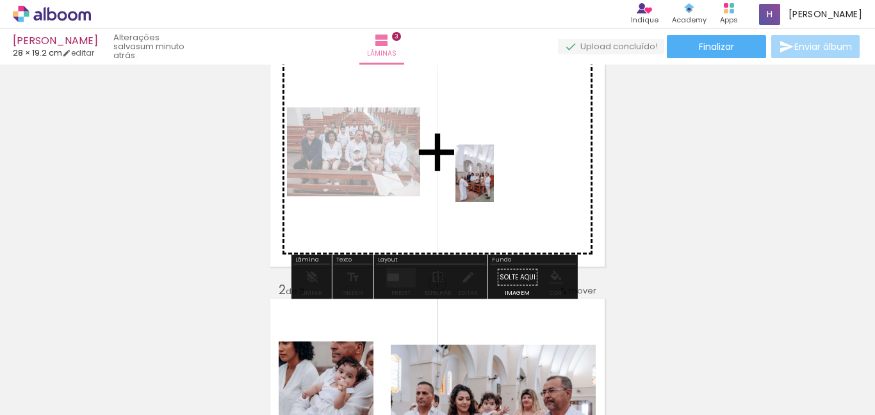
drag, startPoint x: 273, startPoint y: 382, endPoint x: 494, endPoint y: 183, distance: 296.9
click at [494, 183] on quentale-workspace at bounding box center [437, 207] width 875 height 415
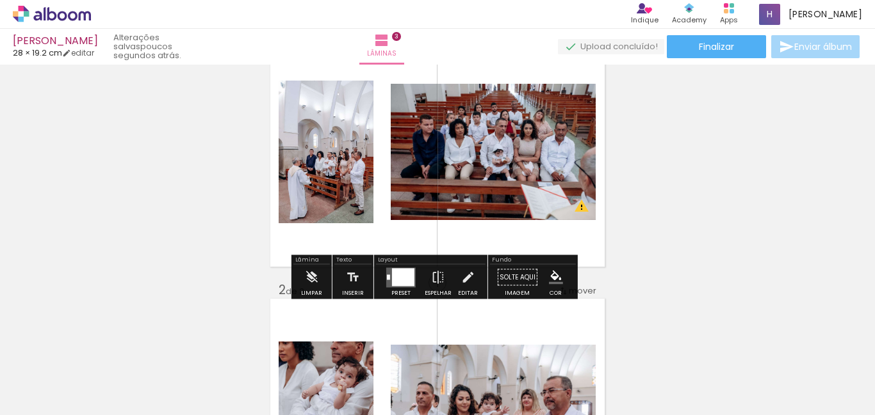
click at [394, 275] on div at bounding box center [403, 277] width 22 height 18
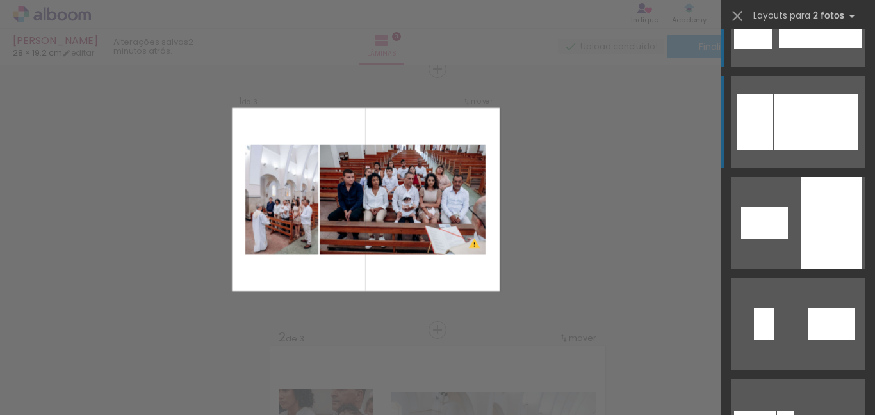
click at [835, 132] on div at bounding box center [816, 122] width 84 height 56
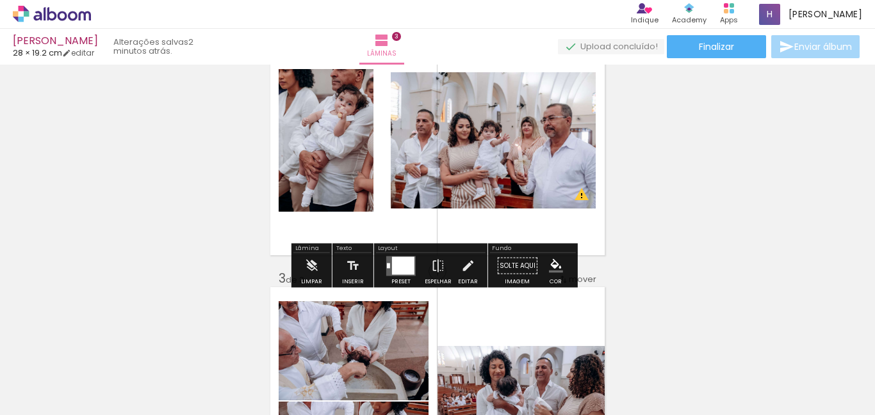
scroll to position [401, 0]
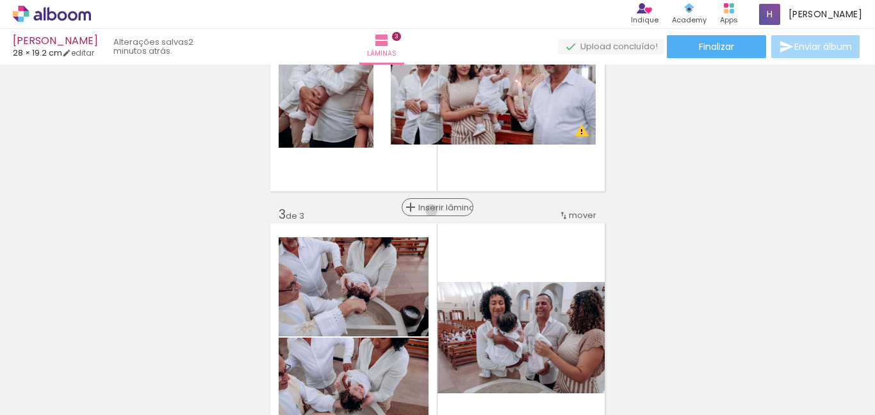
click at [433, 211] on span "Inserir lâmina" at bounding box center [443, 208] width 50 height 8
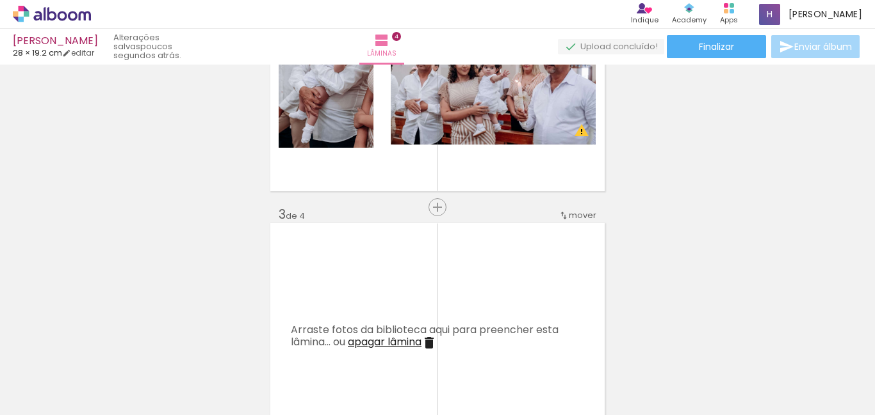
scroll to position [0, 15]
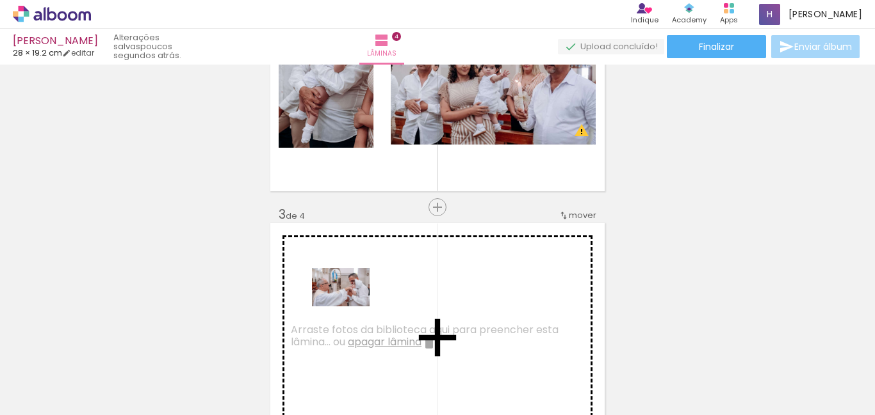
drag, startPoint x: 351, startPoint y: 386, endPoint x: 350, endPoint y: 307, distance: 79.4
click at [350, 307] on quentale-workspace at bounding box center [437, 207] width 875 height 415
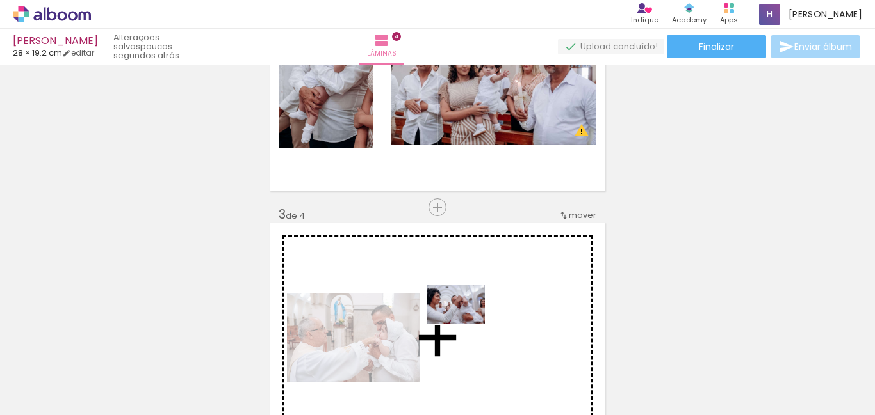
drag, startPoint x: 407, startPoint y: 391, endPoint x: 481, endPoint y: 310, distance: 109.6
click at [481, 310] on quentale-workspace at bounding box center [437, 207] width 875 height 415
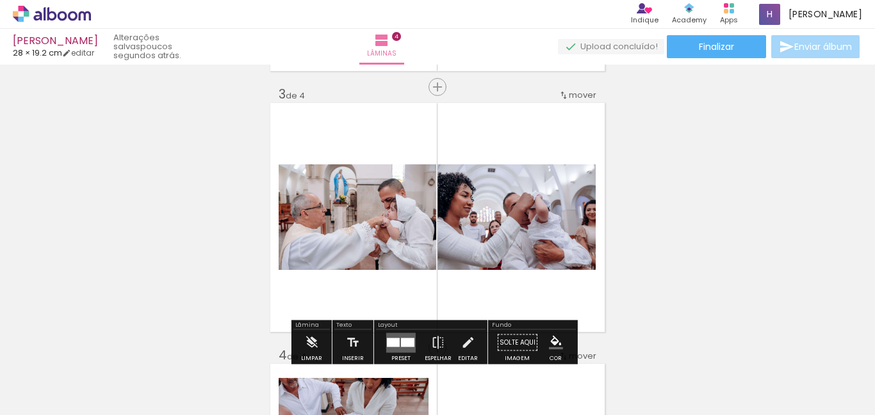
scroll to position [529, 0]
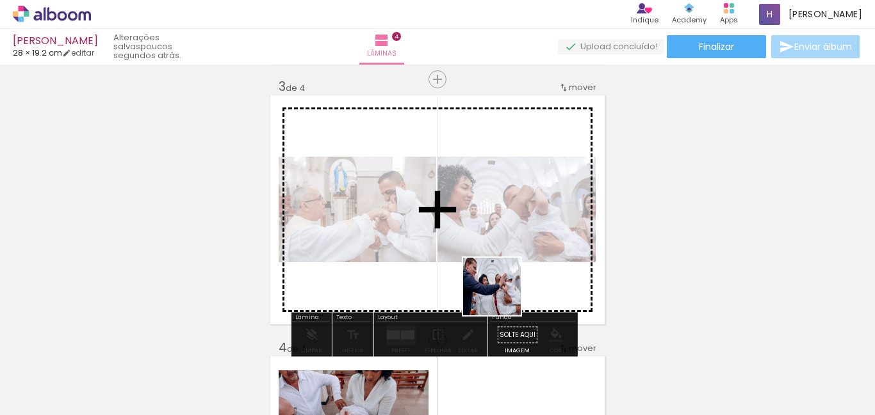
drag, startPoint x: 481, startPoint y: 388, endPoint x: 504, endPoint y: 293, distance: 98.0
click at [504, 293] on quentale-workspace at bounding box center [437, 207] width 875 height 415
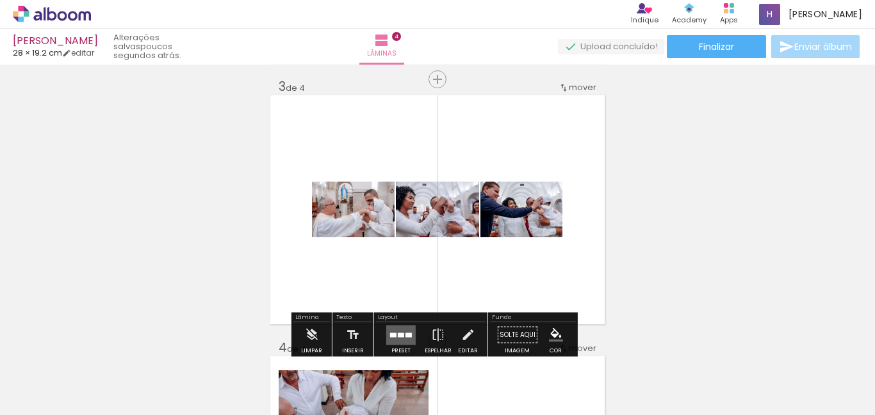
scroll to position [593, 0]
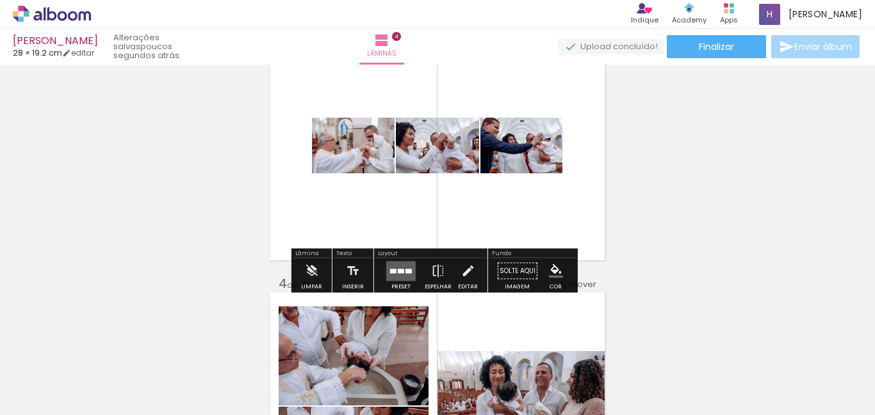
click at [389, 264] on quentale-layouter at bounding box center [400, 271] width 29 height 20
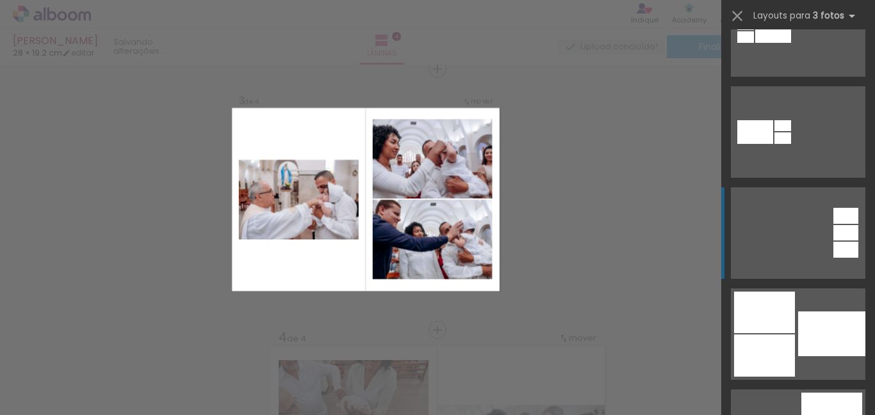
scroll to position [448, 0]
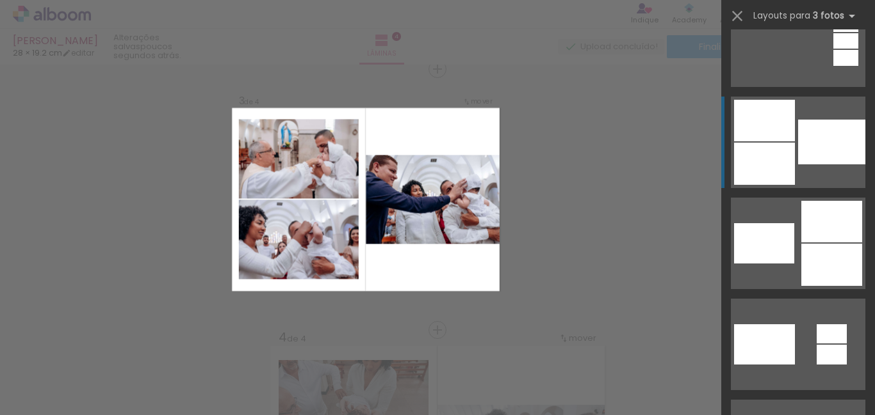
click at [787, 173] on div at bounding box center [764, 164] width 61 height 42
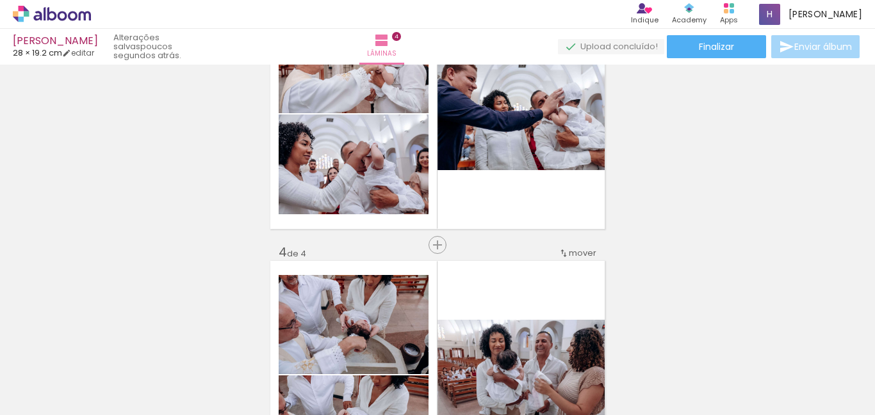
scroll to position [603, 0]
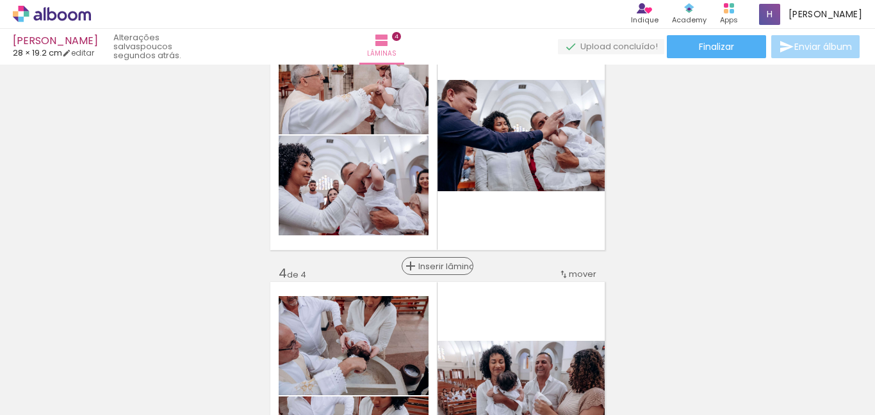
click at [433, 266] on span "Inserir lâmina" at bounding box center [443, 266] width 50 height 8
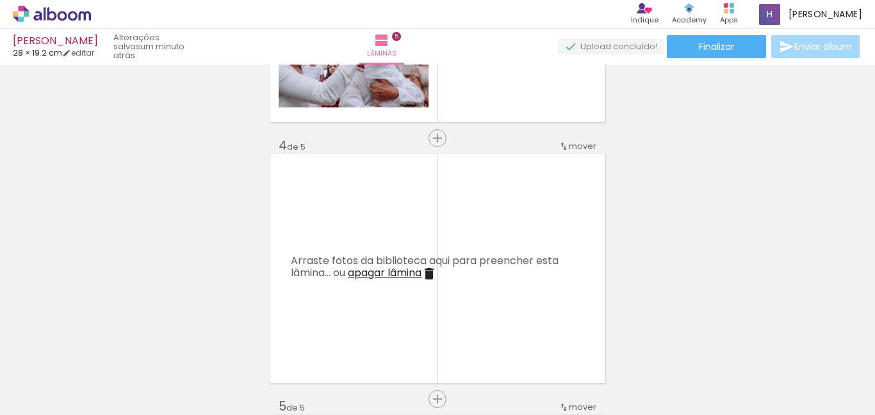
scroll to position [0, 580]
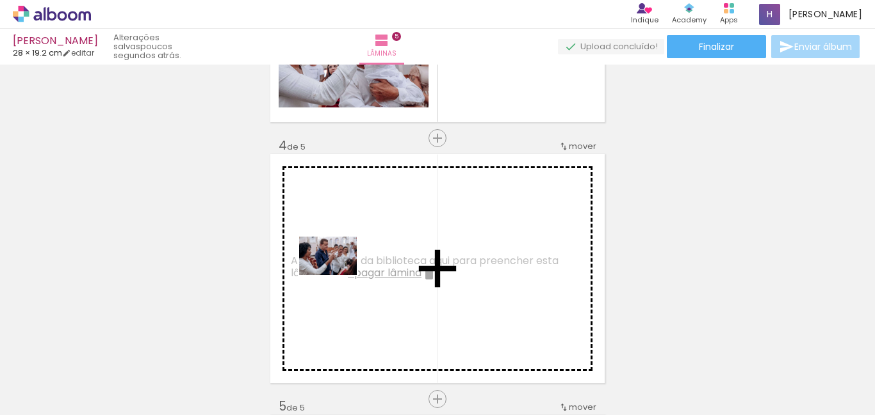
drag, startPoint x: 631, startPoint y: 380, endPoint x: 337, endPoint y: 275, distance: 311.2
click at [337, 275] on quentale-workspace at bounding box center [437, 207] width 875 height 415
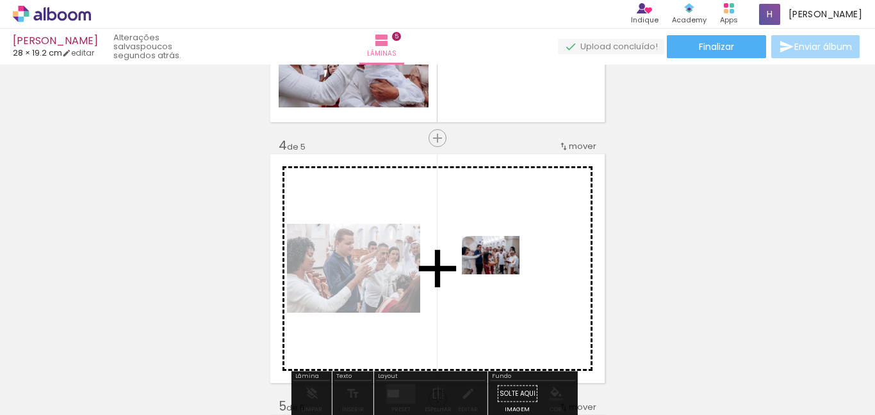
scroll to position [0, 580]
drag, startPoint x: 500, startPoint y: 296, endPoint x: 500, endPoint y: 275, distance: 21.8
click at [500, 275] on quentale-workspace at bounding box center [437, 207] width 875 height 415
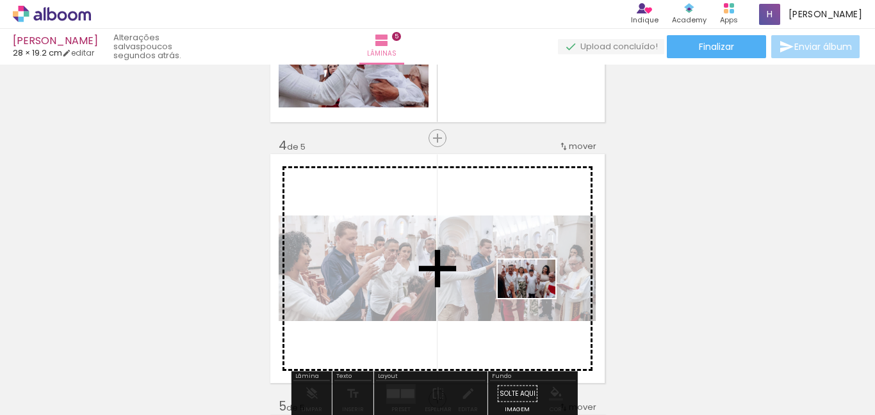
drag, startPoint x: 552, startPoint y: 394, endPoint x: 536, endPoint y: 298, distance: 97.4
click at [536, 298] on quentale-workspace at bounding box center [437, 207] width 875 height 415
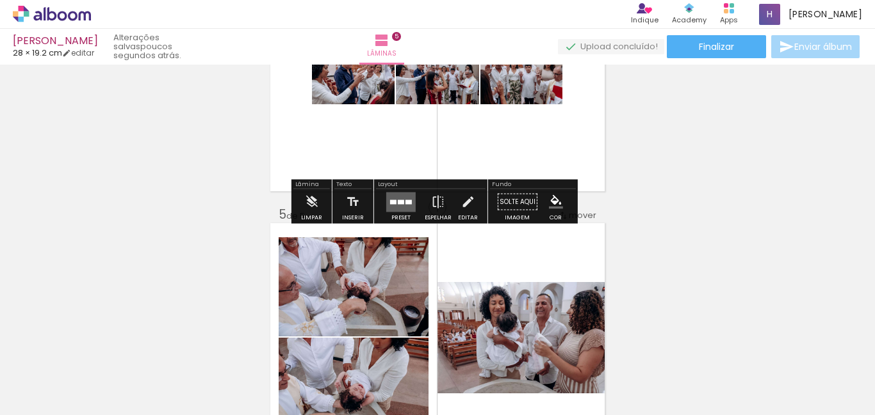
scroll to position [859, 0]
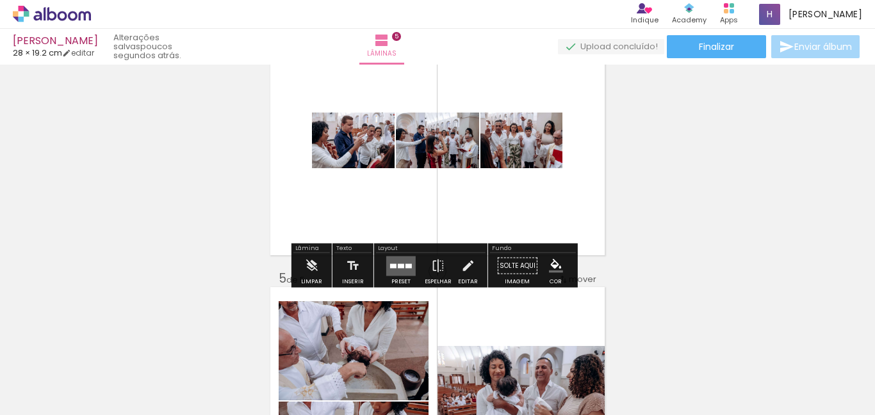
click at [391, 269] on quentale-layouter at bounding box center [400, 266] width 29 height 20
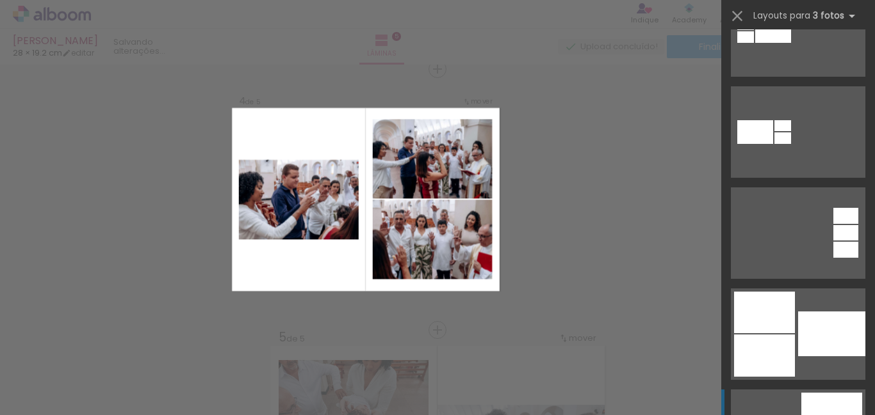
scroll to position [448, 0]
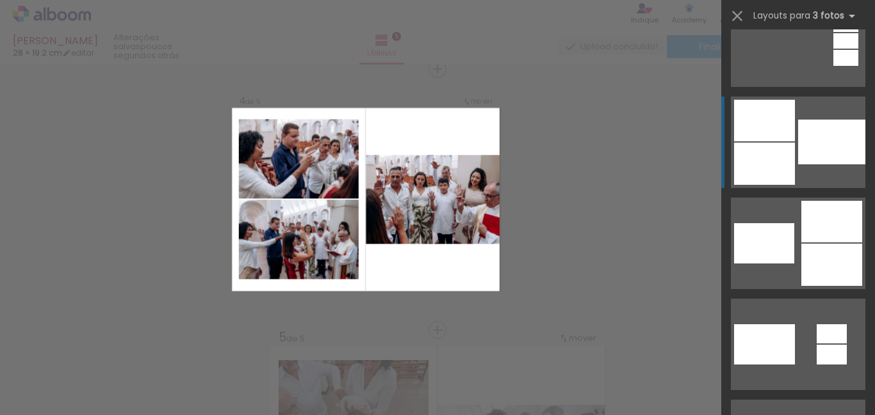
click at [798, 143] on div at bounding box center [831, 142] width 67 height 45
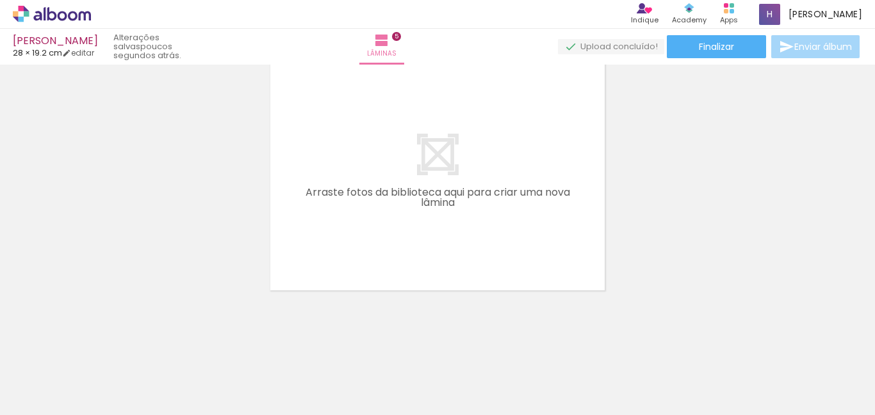
scroll to position [0, 437]
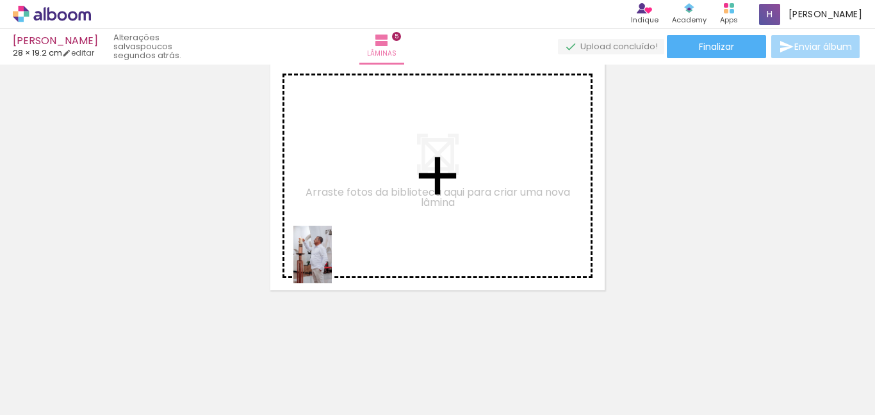
drag, startPoint x: 216, startPoint y: 383, endPoint x: 353, endPoint y: 241, distance: 197.9
click at [353, 241] on quentale-workspace at bounding box center [437, 207] width 875 height 415
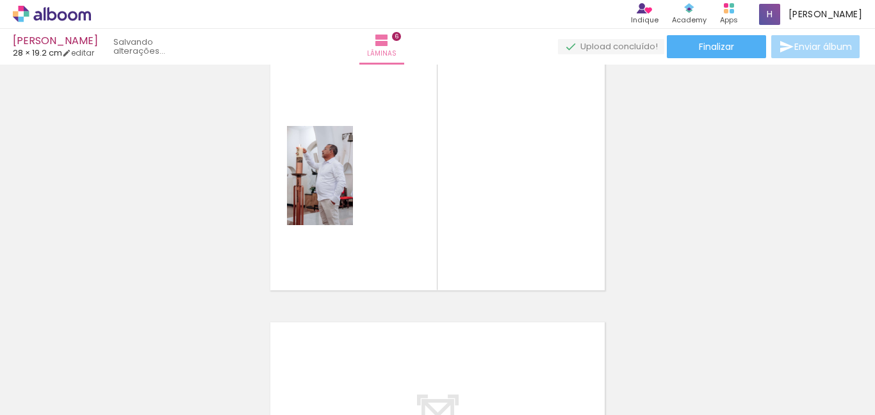
scroll to position [1323, 0]
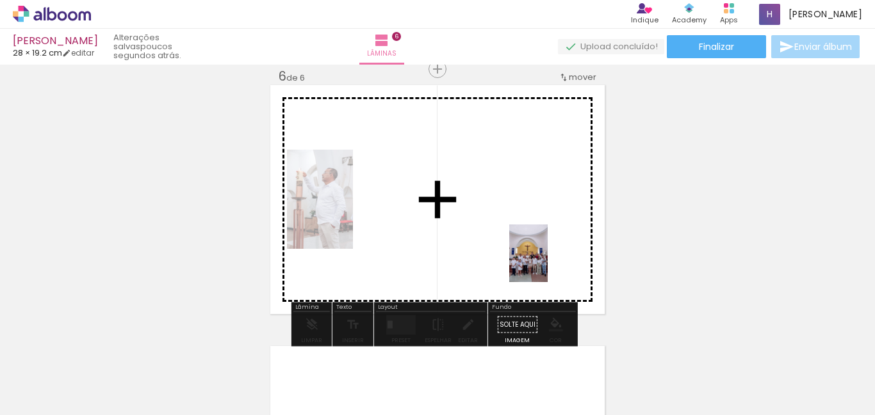
drag, startPoint x: 853, startPoint y: 382, endPoint x: 545, endPoint y: 261, distance: 331.7
click at [545, 261] on quentale-workspace at bounding box center [437, 207] width 875 height 415
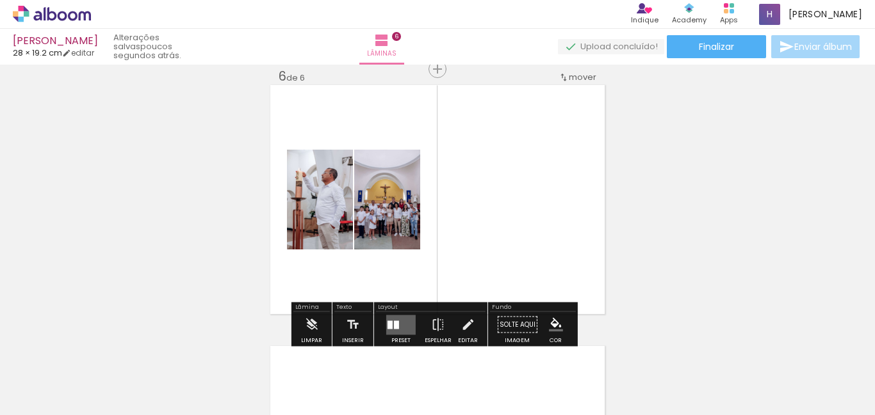
click at [400, 327] on quentale-layouter at bounding box center [400, 325] width 29 height 20
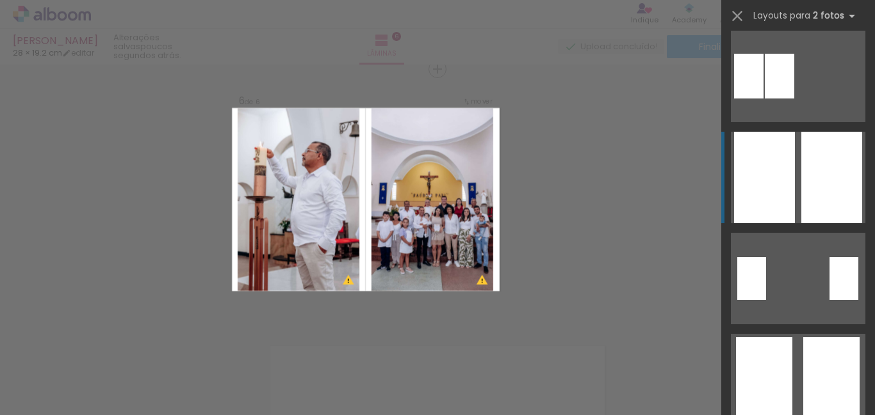
scroll to position [128, 0]
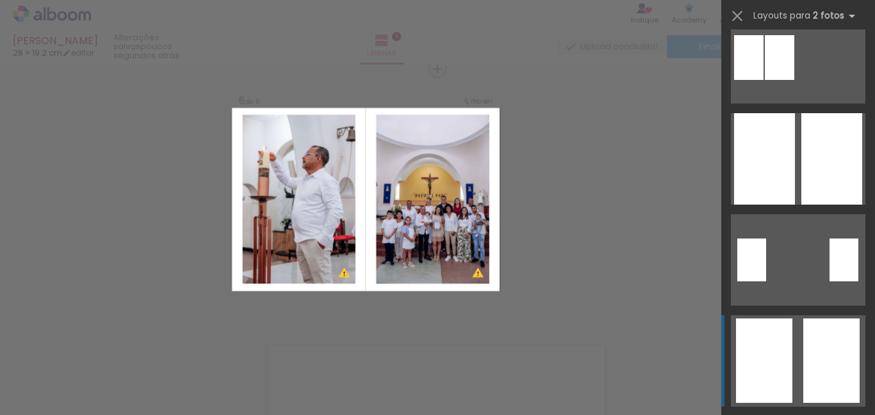
click at [763, 331] on div at bounding box center [764, 361] width 56 height 85
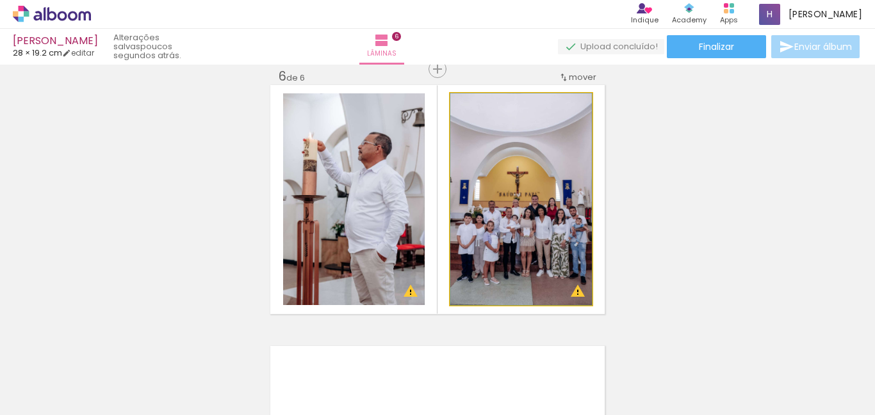
click at [517, 227] on quentale-photo at bounding box center [520, 199] width 141 height 212
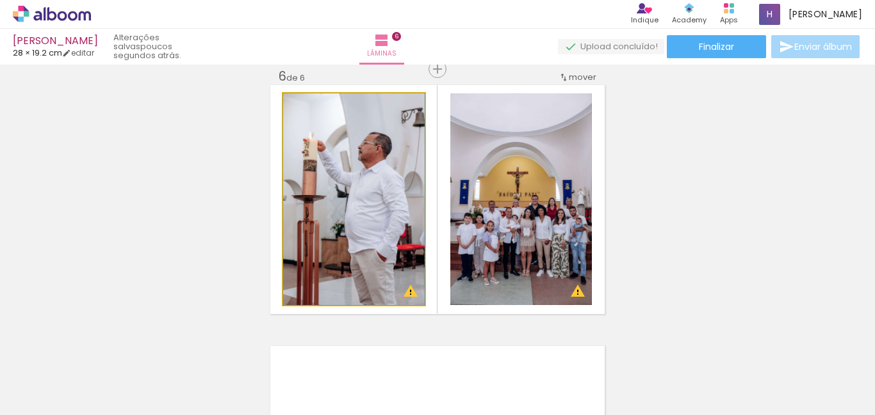
click at [412, 229] on quentale-photo at bounding box center [353, 199] width 141 height 212
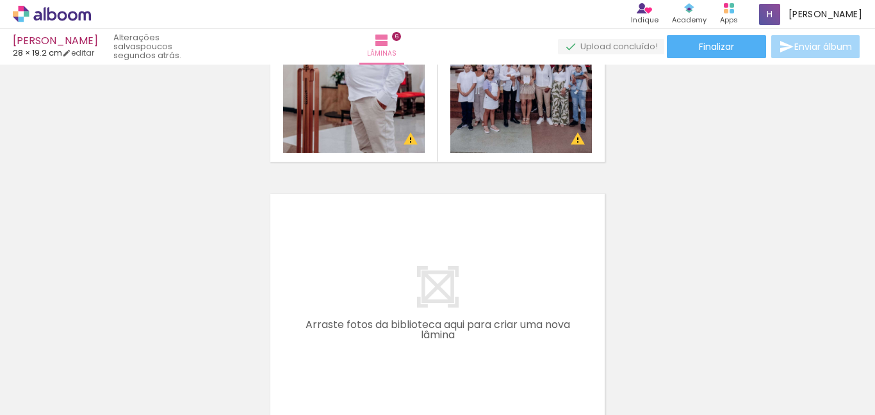
scroll to position [1479, 0]
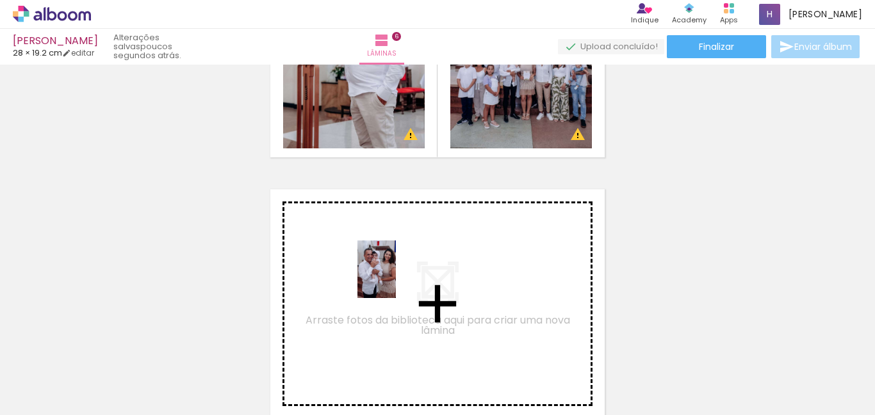
drag, startPoint x: 414, startPoint y: 387, endPoint x: 396, endPoint y: 279, distance: 109.1
click at [396, 279] on quentale-workspace at bounding box center [437, 207] width 875 height 415
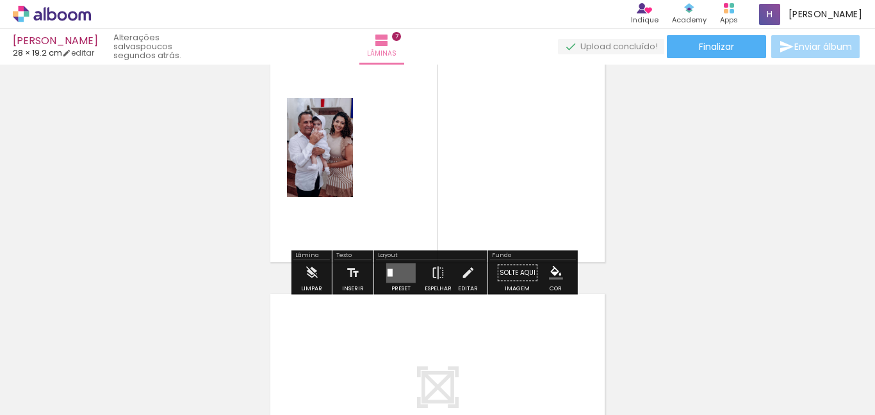
scroll to position [1648, 0]
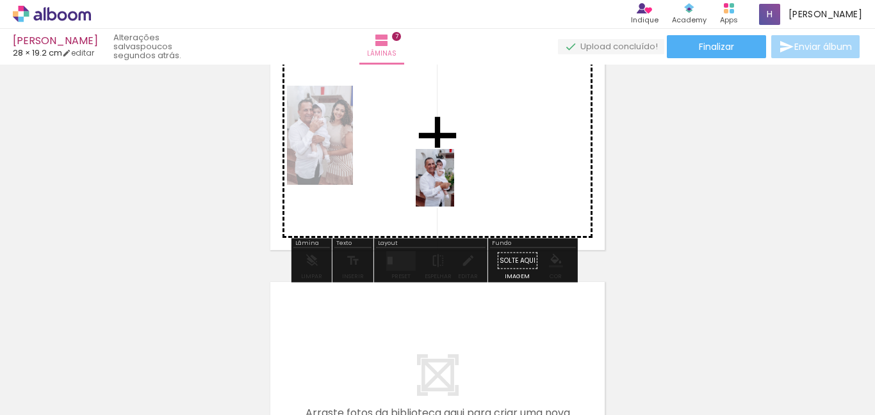
drag, startPoint x: 478, startPoint y: 397, endPoint x: 455, endPoint y: 194, distance: 204.2
click at [453, 182] on quentale-workspace at bounding box center [437, 207] width 875 height 415
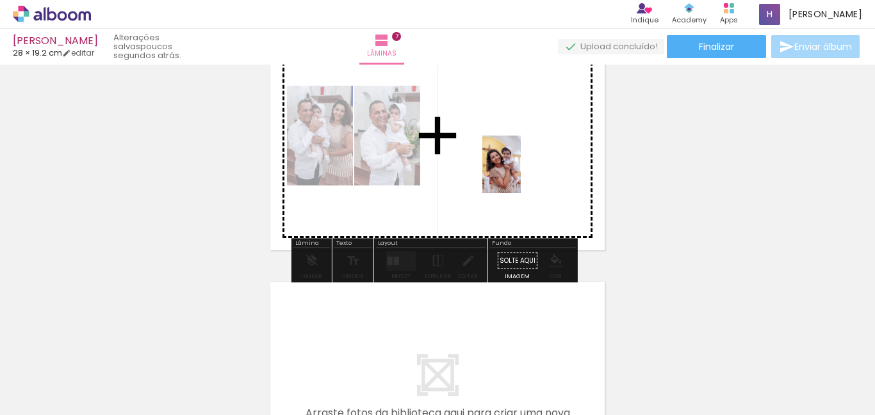
drag, startPoint x: 568, startPoint y: 391, endPoint x: 520, endPoint y: 174, distance: 221.5
click at [520, 174] on quentale-workspace at bounding box center [437, 207] width 875 height 415
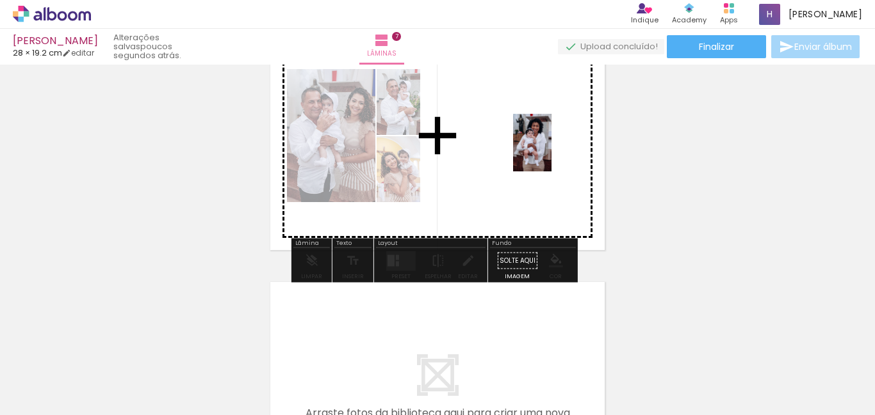
drag, startPoint x: 631, startPoint y: 397, endPoint x: 529, endPoint y: 166, distance: 251.9
click at [546, 137] on quentale-workspace at bounding box center [437, 207] width 875 height 415
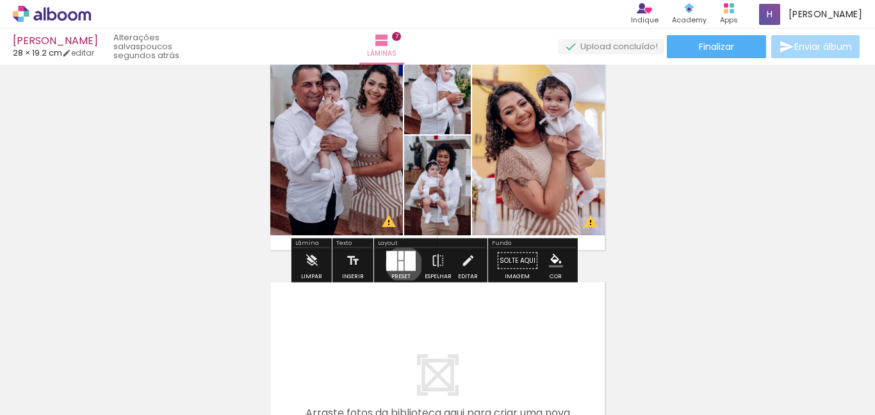
click at [401, 264] on quentale-layouter at bounding box center [400, 261] width 29 height 20
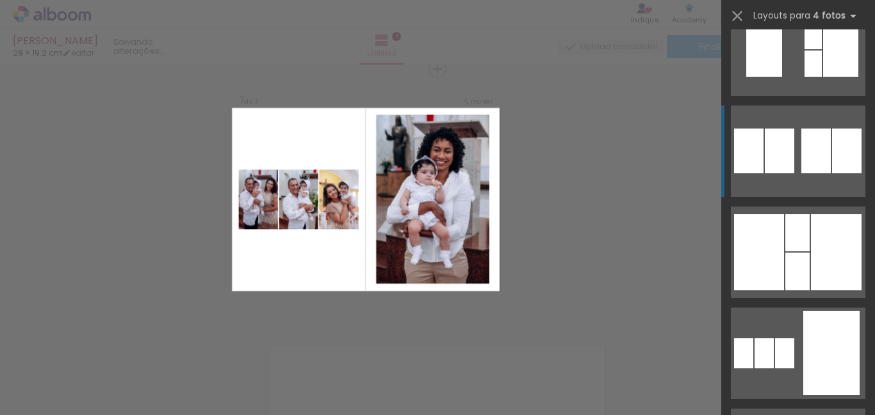
scroll to position [1088, 0]
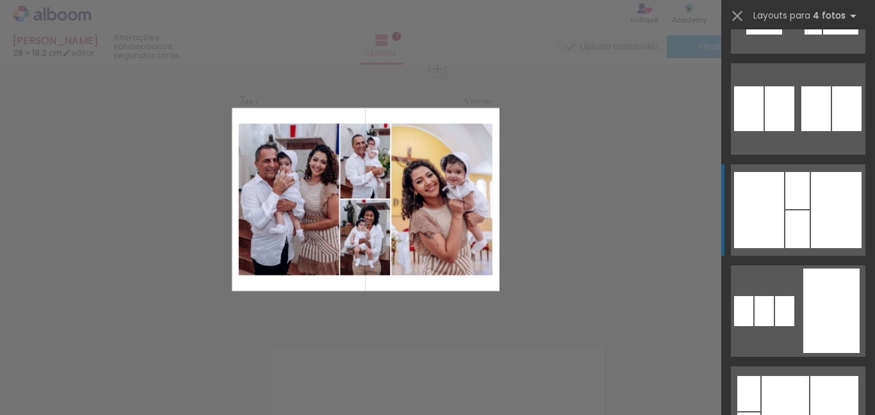
click at [819, 224] on div at bounding box center [835, 210] width 51 height 76
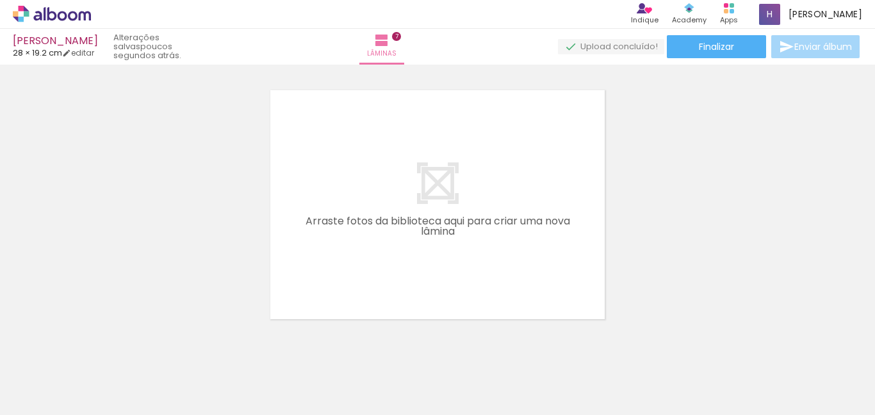
scroll to position [0, 1177]
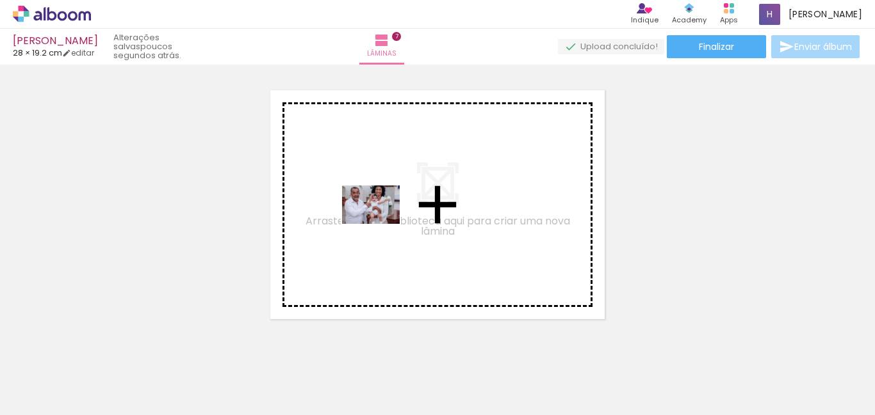
drag, startPoint x: 464, startPoint y: 373, endPoint x: 439, endPoint y: 285, distance: 91.6
click at [378, 222] on quentale-workspace at bounding box center [437, 207] width 875 height 415
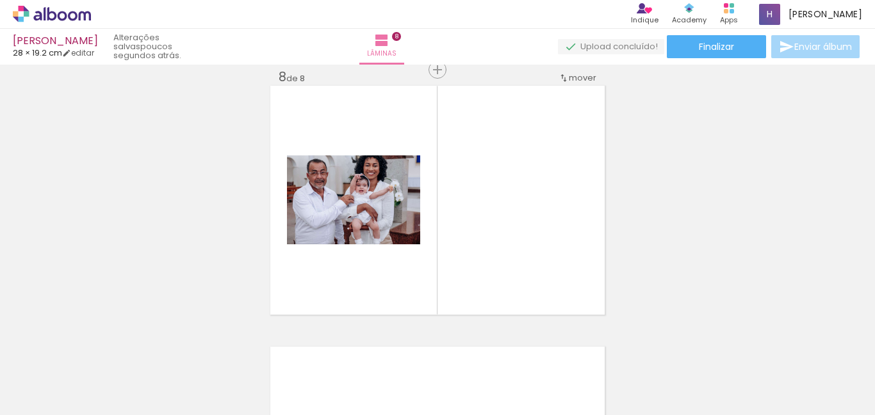
scroll to position [1845, 0]
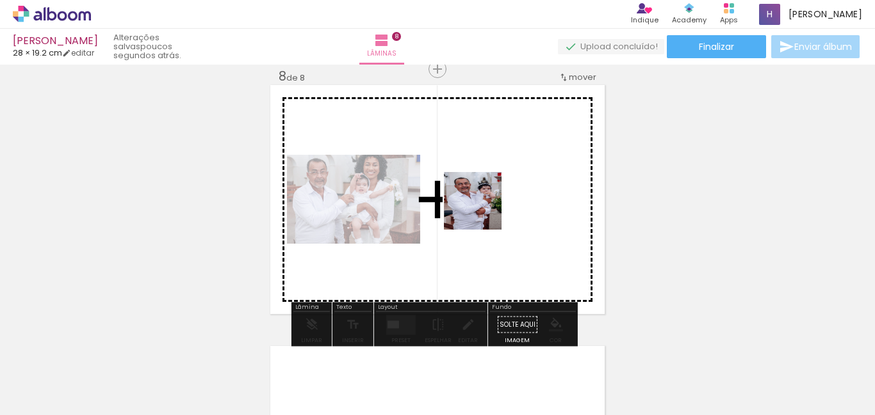
drag, startPoint x: 540, startPoint y: 378, endPoint x: 602, endPoint y: 320, distance: 84.7
click at [478, 193] on quentale-workspace at bounding box center [437, 207] width 875 height 415
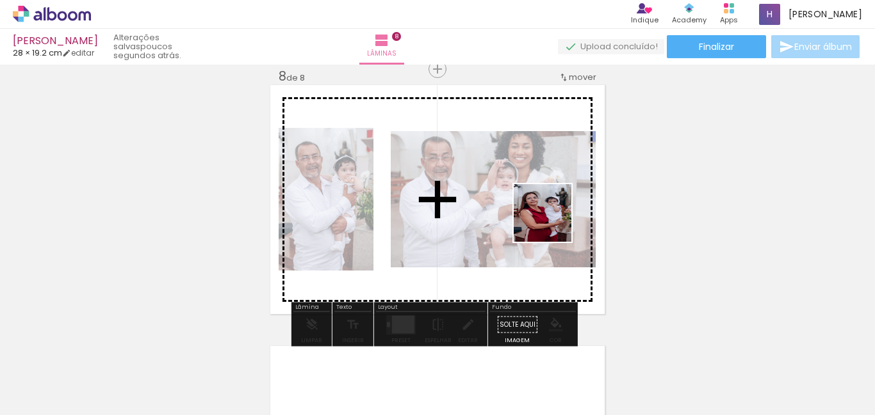
drag, startPoint x: 607, startPoint y: 382, endPoint x: 545, endPoint y: 206, distance: 187.3
click at [546, 200] on quentale-workspace at bounding box center [437, 207] width 875 height 415
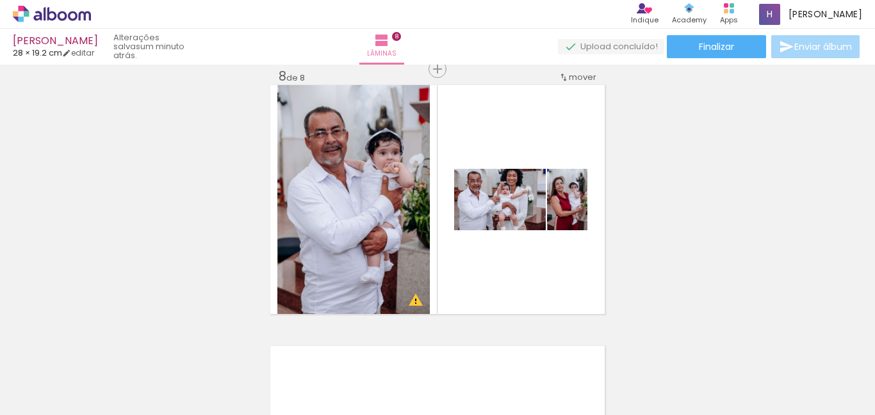
scroll to position [0, 1449]
drag, startPoint x: 437, startPoint y: 352, endPoint x: 428, endPoint y: 353, distance: 8.4
click at [435, 352] on quentale-thumb at bounding box center [400, 372] width 72 height 74
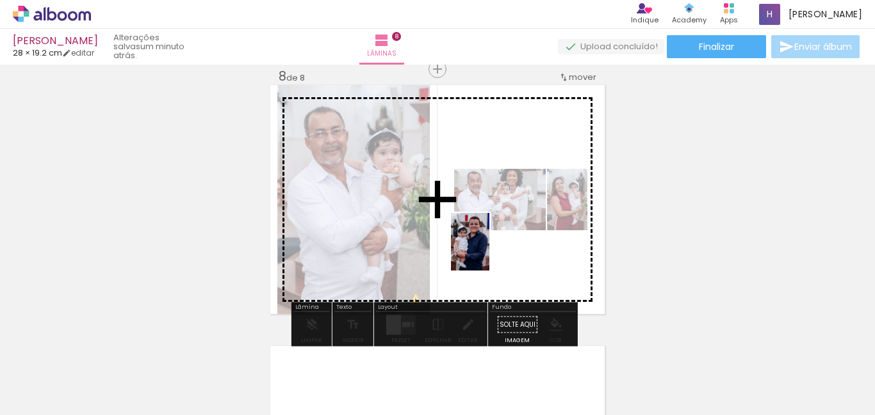
drag, startPoint x: 403, startPoint y: 376, endPoint x: 489, endPoint y: 252, distance: 151.5
click at [489, 252] on quentale-workspace at bounding box center [437, 207] width 875 height 415
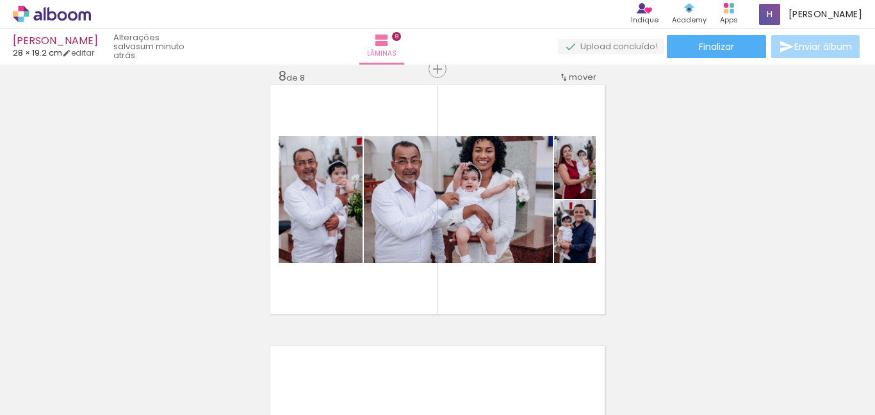
scroll to position [0, 1529]
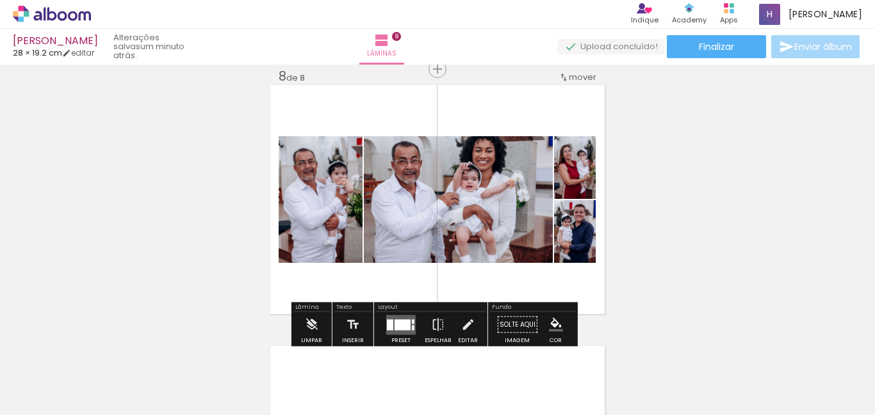
click at [395, 326] on div at bounding box center [402, 324] width 16 height 11
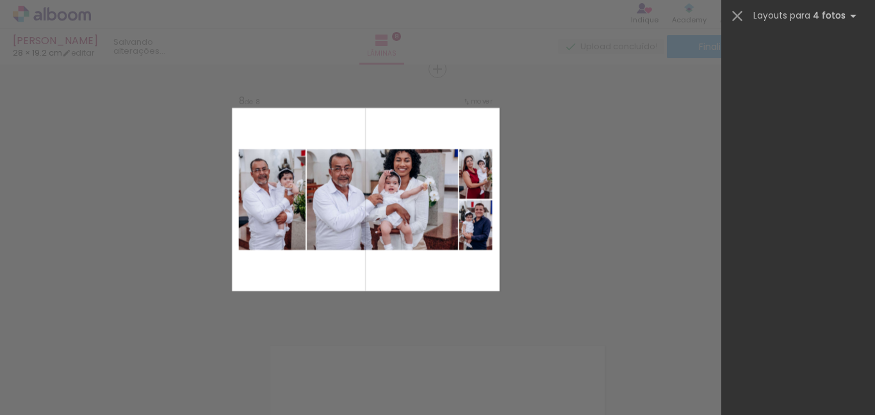
scroll to position [0, 0]
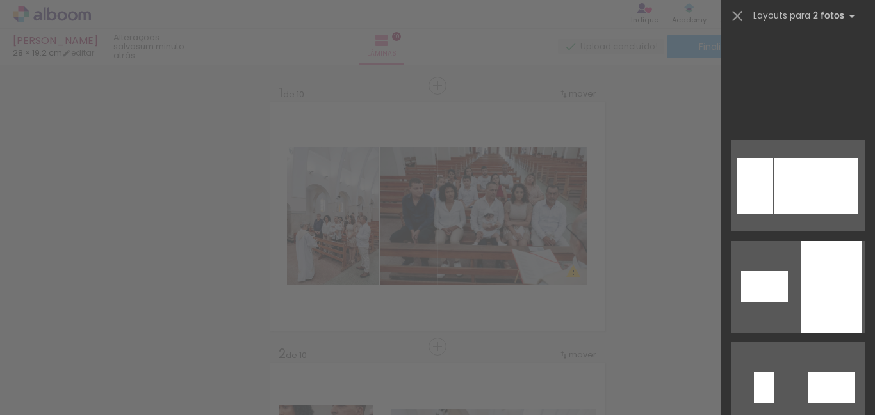
scroll to position [2367, 0]
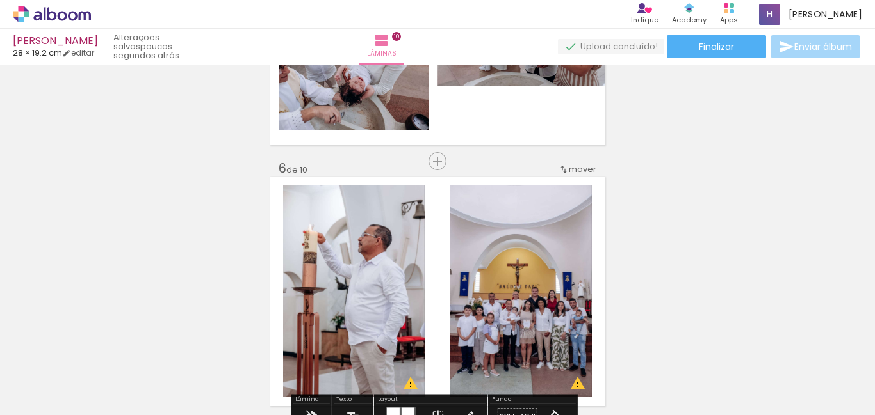
scroll to position [1215, 0]
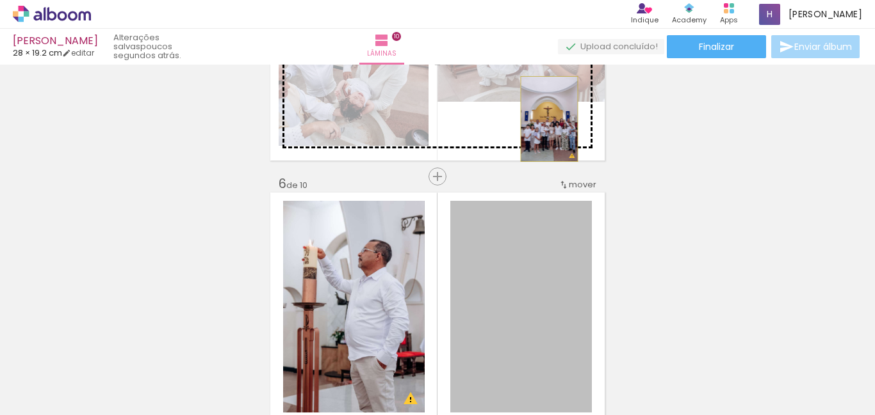
drag, startPoint x: 545, startPoint y: 273, endPoint x: 544, endPoint y: 119, distance: 153.6
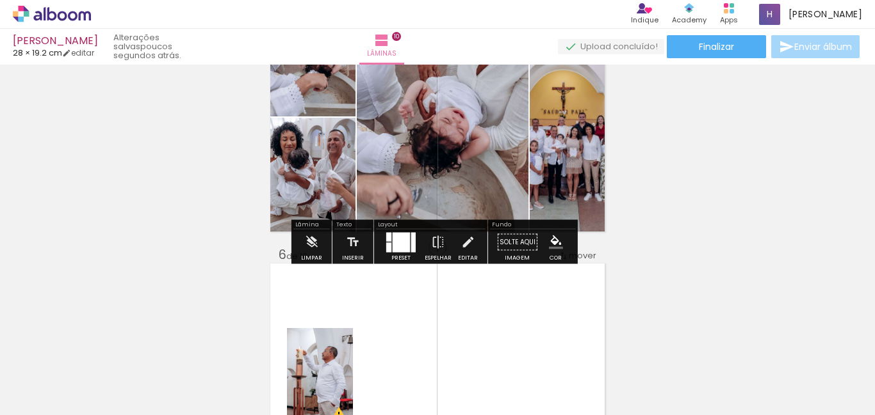
scroll to position [1087, 0]
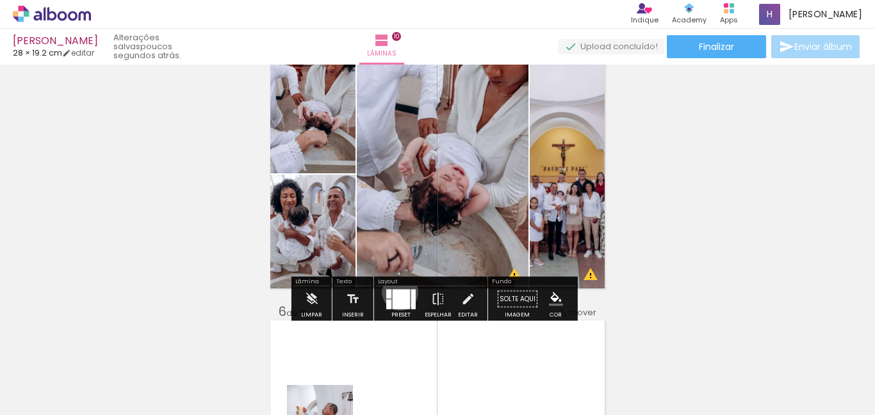
click at [397, 293] on div at bounding box center [400, 299] width 17 height 20
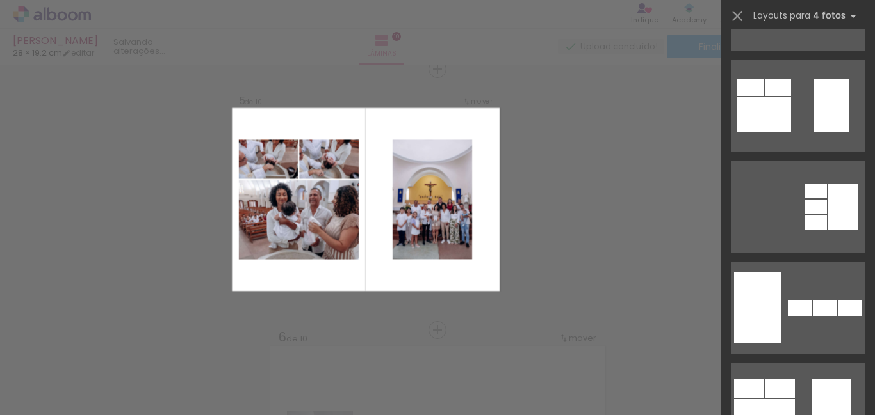
scroll to position [704, 0]
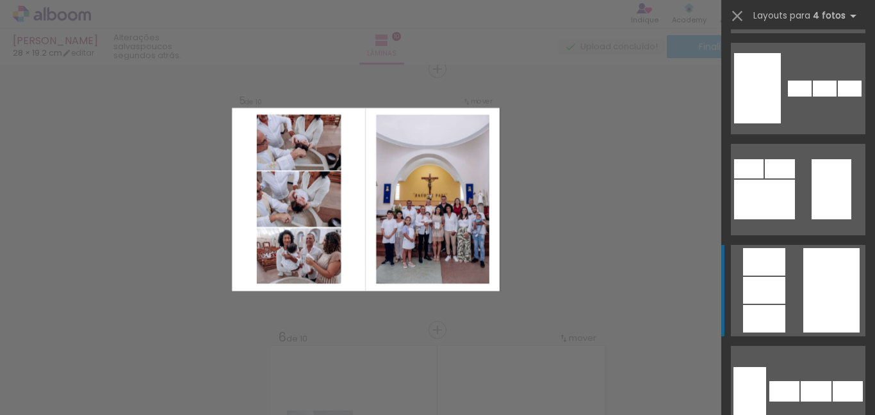
click at [816, 264] on div at bounding box center [831, 290] width 56 height 85
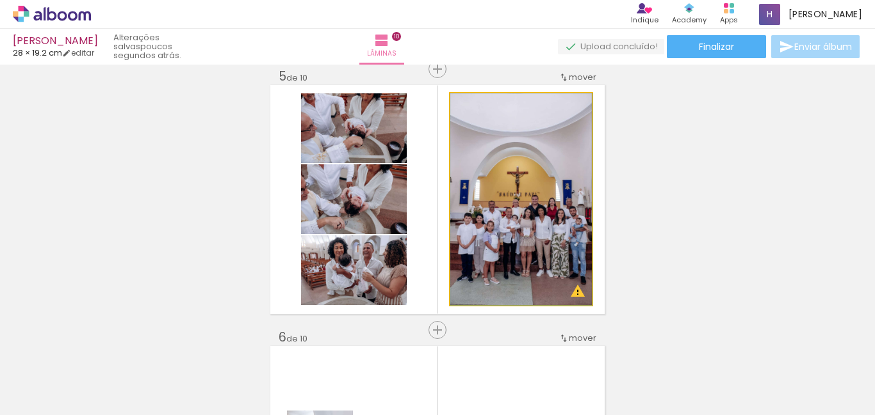
click at [570, 223] on quentale-photo at bounding box center [520, 199] width 141 height 212
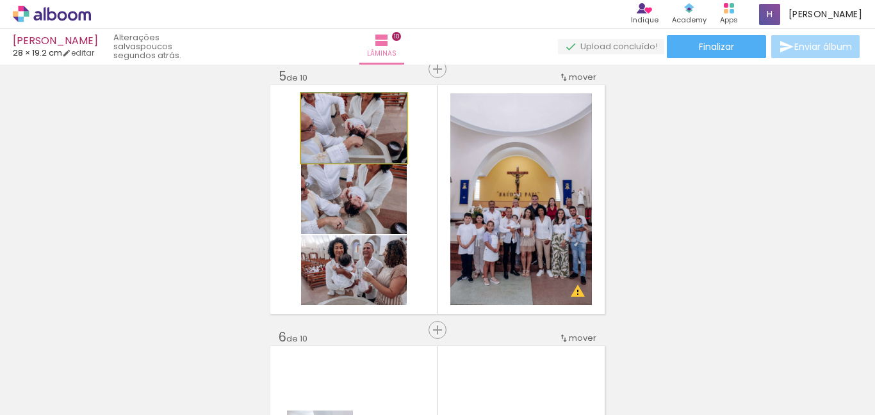
click at [351, 154] on quentale-photo at bounding box center [354, 128] width 106 height 70
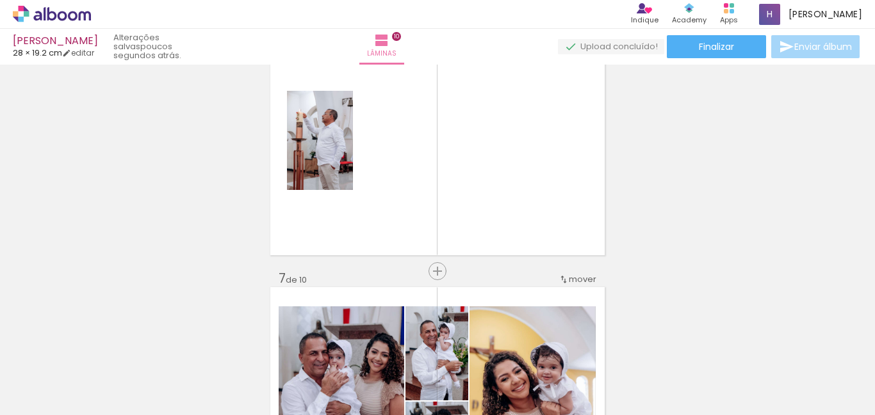
scroll to position [0, 0]
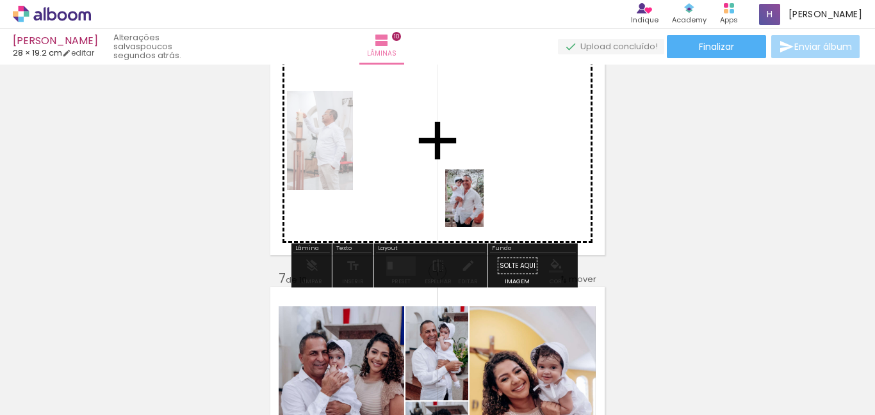
drag, startPoint x: 212, startPoint y: 380, endPoint x: 522, endPoint y: 182, distance: 368.2
click at [522, 182] on quentale-workspace at bounding box center [437, 207] width 875 height 415
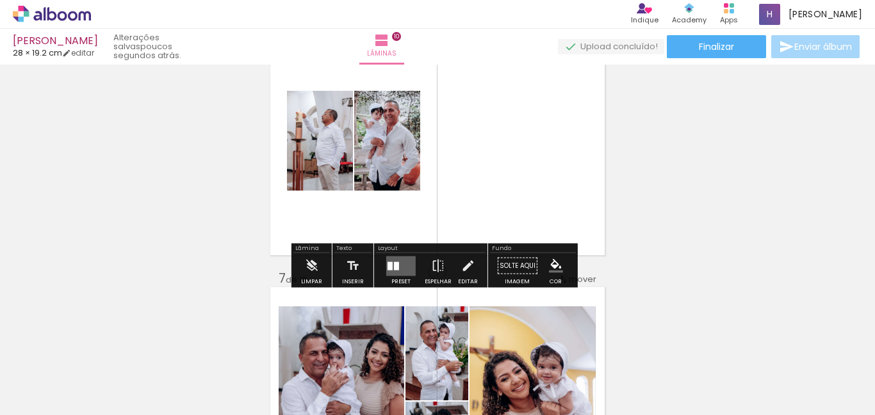
click at [395, 270] on quentale-layouter at bounding box center [400, 266] width 29 height 20
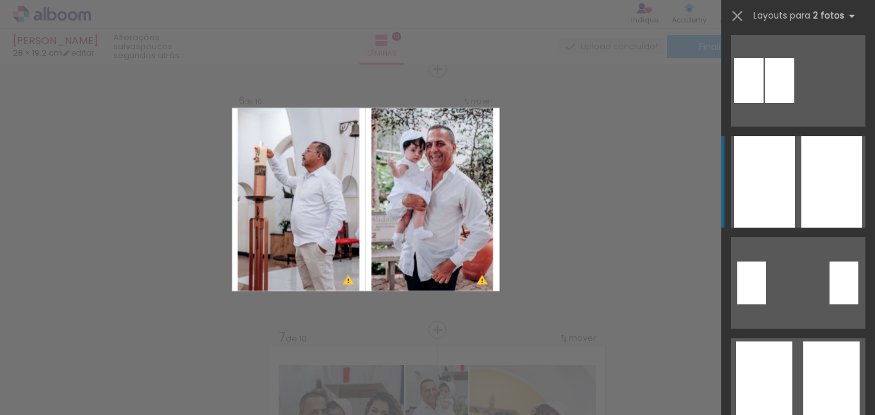
scroll to position [192, 0]
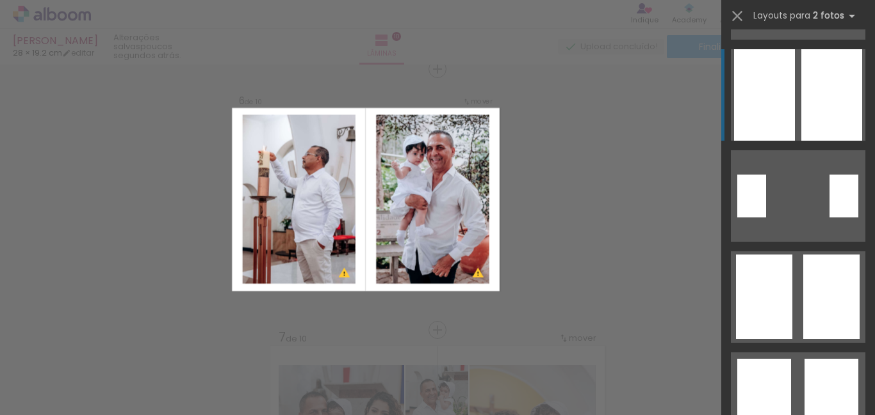
click at [777, 284] on div at bounding box center [764, 297] width 56 height 85
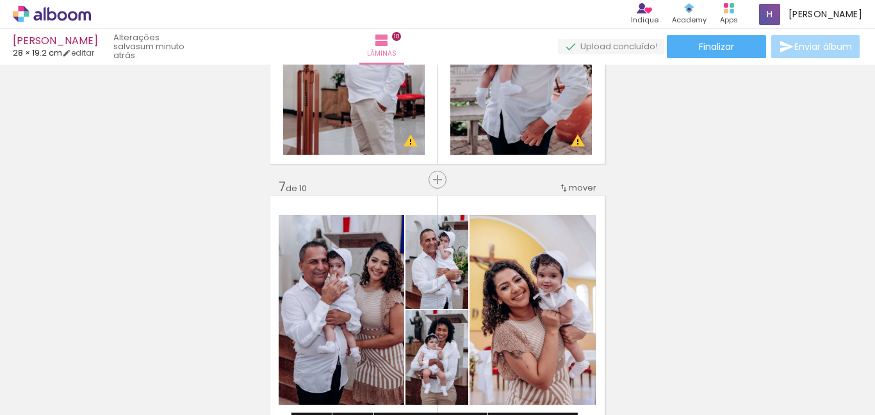
scroll to position [1451, 0]
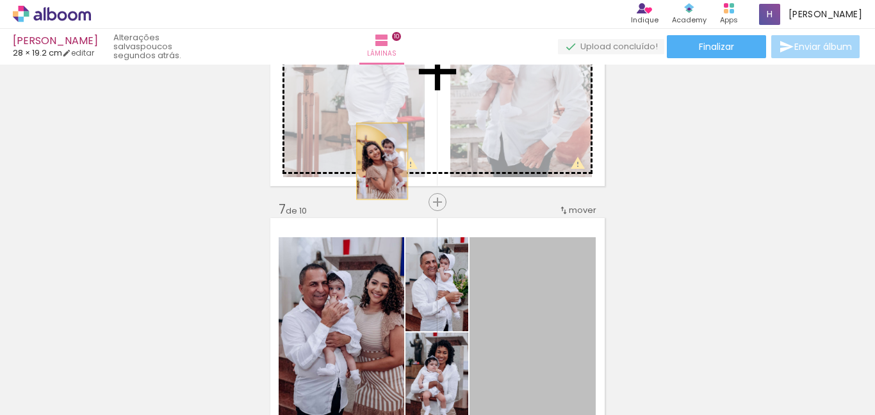
drag, startPoint x: 538, startPoint y: 308, endPoint x: 364, endPoint y: 141, distance: 240.4
click at [364, 141] on div "Inserir lâmina 1 de 10 Inserir lâmina 2 de 10 Inserir lâmina 3 de 10 Inserir lâ…" at bounding box center [437, 55] width 875 height 2874
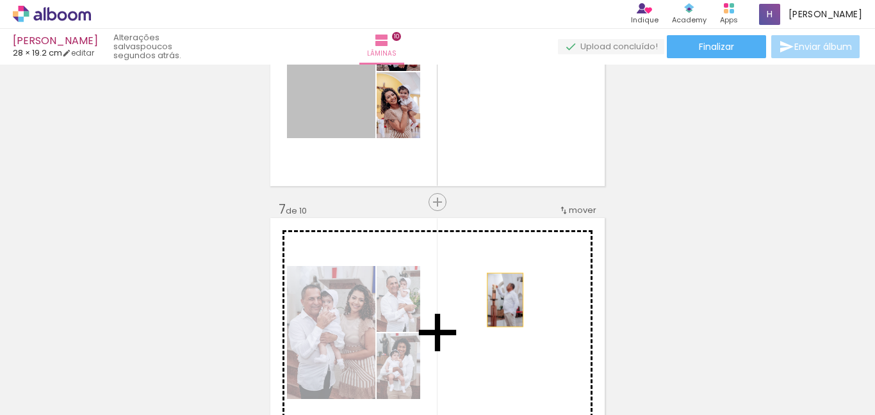
drag, startPoint x: 329, startPoint y: 101, endPoint x: 508, endPoint y: 299, distance: 267.0
click at [508, 299] on div "Inserir lâmina 1 de 10 Inserir lâmina 2 de 10 Inserir lâmina 3 de 10 Inserir lâ…" at bounding box center [437, 55] width 875 height 2874
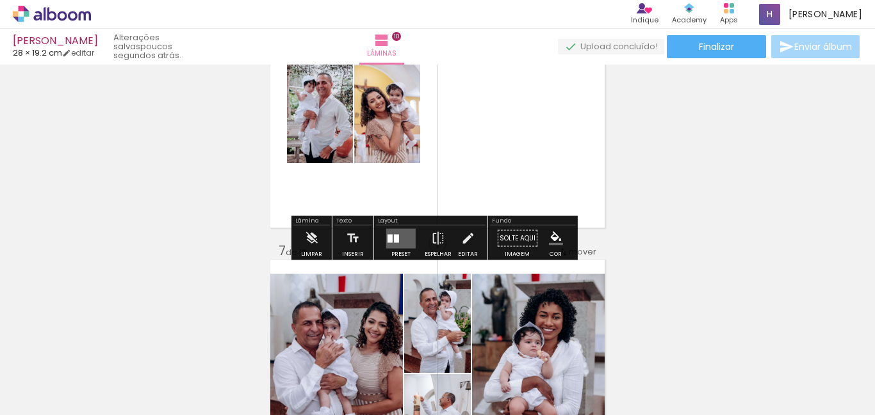
scroll to position [1387, 0]
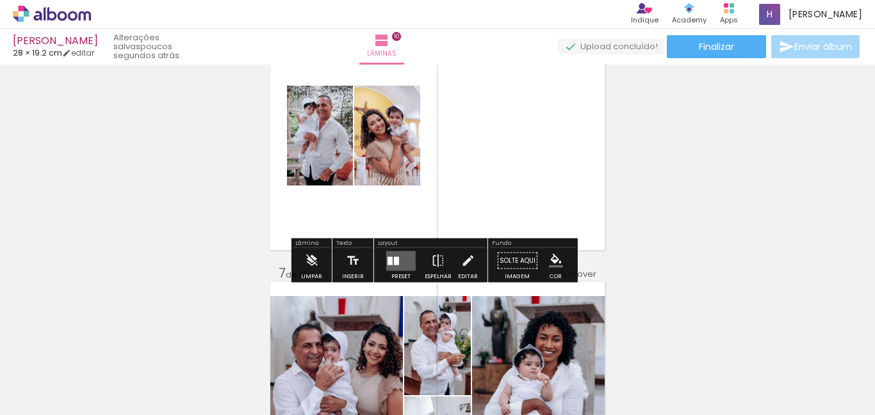
click at [401, 259] on quentale-layouter at bounding box center [400, 261] width 29 height 20
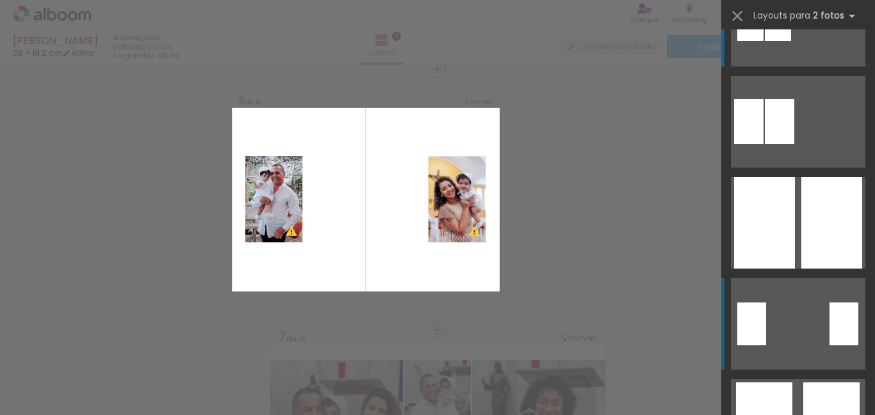
scroll to position [128, 0]
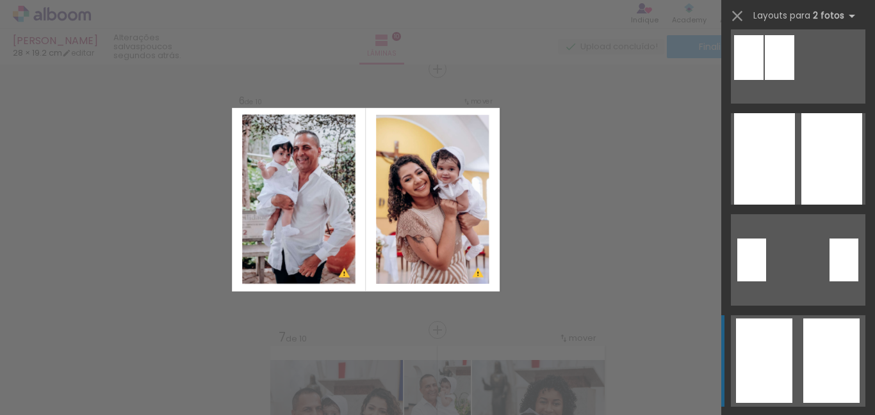
click at [826, 328] on div at bounding box center [831, 361] width 56 height 85
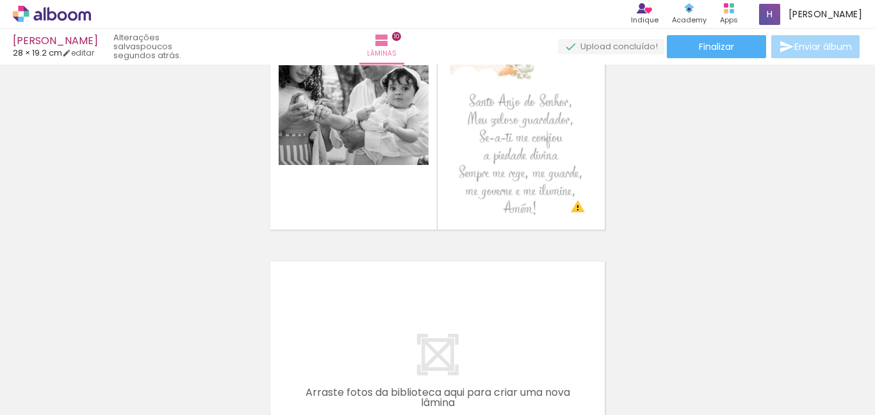
scroll to position [2369, 0]
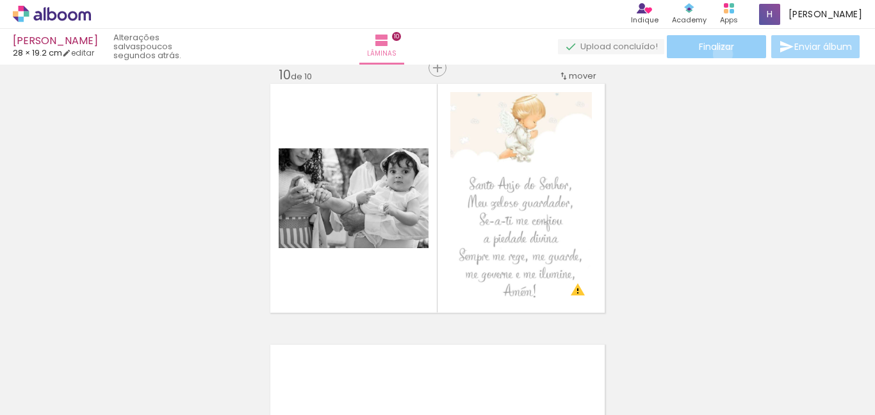
click at [718, 54] on paper-button "Finalizar" at bounding box center [715, 46] width 99 height 23
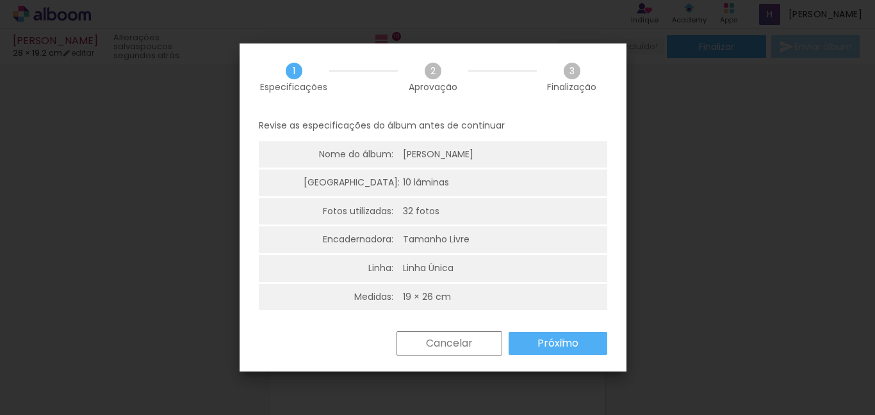
click at [0, 0] on slot "Próximo" at bounding box center [0, 0] width 0 height 0
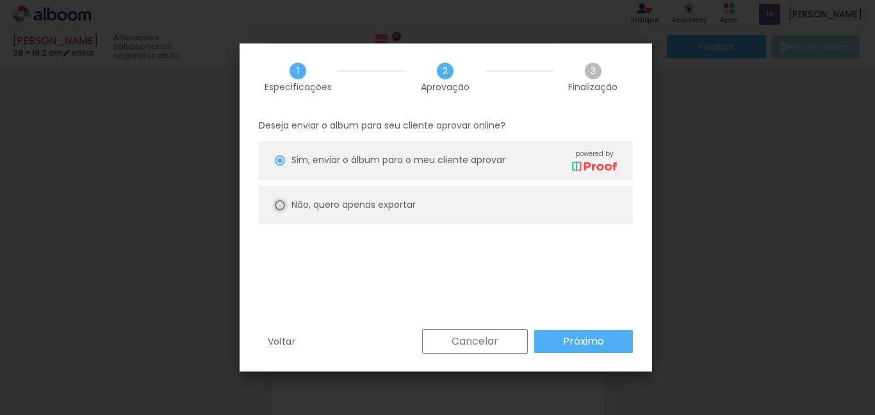
click at [280, 201] on div at bounding box center [280, 205] width 10 height 10
type paper-radio-button "on"
click at [0, 0] on slot "Próximo" at bounding box center [0, 0] width 0 height 0
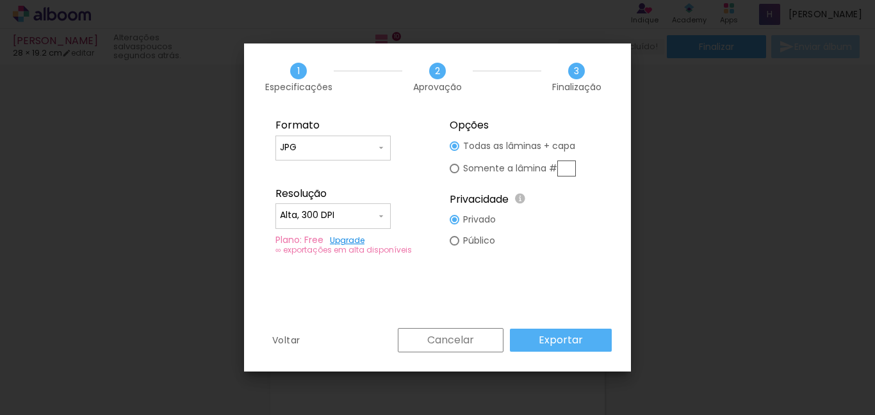
click at [357, 216] on input "Alta, 300 DPI" at bounding box center [328, 215] width 96 height 13
click at [322, 230] on paper-item "Baixa" at bounding box center [332, 240] width 115 height 26
click at [0, 0] on slot "Exportar" at bounding box center [0, 0] width 0 height 0
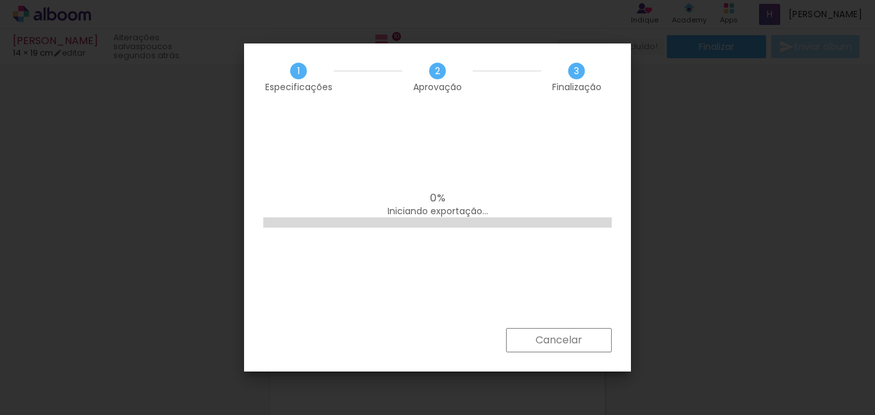
scroll to position [0, 0]
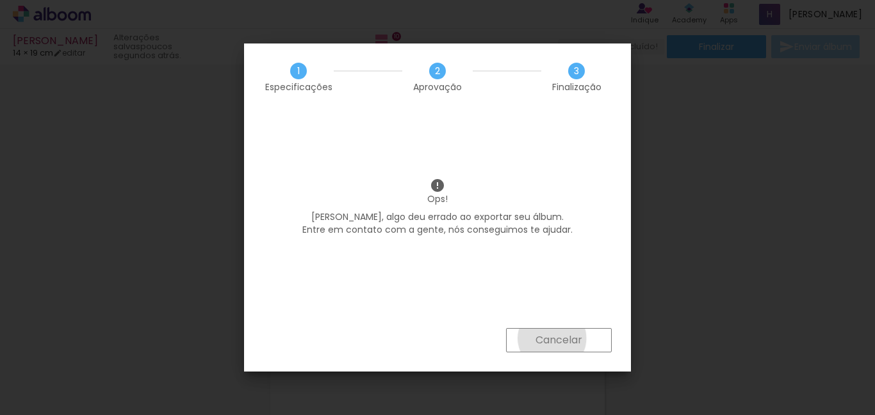
click at [0, 0] on slot "Cancelar" at bounding box center [0, 0] width 0 height 0
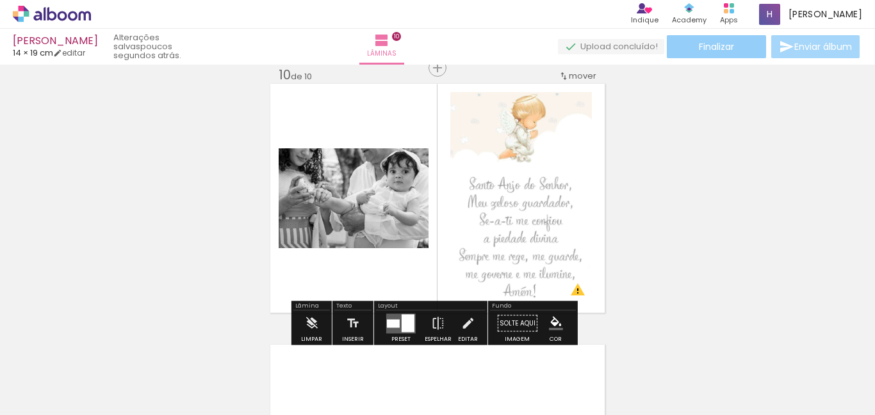
click at [705, 45] on span "Finalizar" at bounding box center [715, 46] width 35 height 9
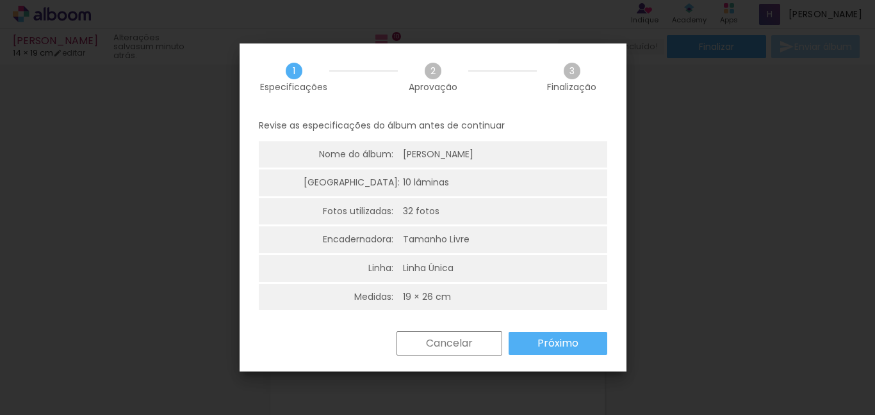
click at [0, 0] on slot "Próximo" at bounding box center [0, 0] width 0 height 0
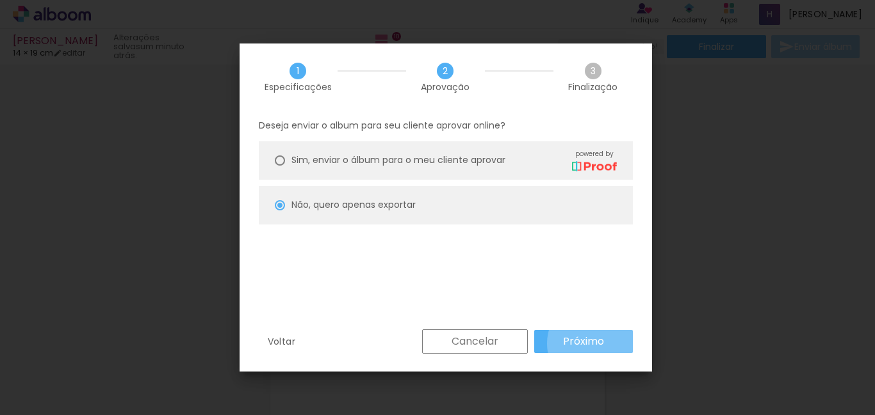
click at [0, 0] on slot "Próximo" at bounding box center [0, 0] width 0 height 0
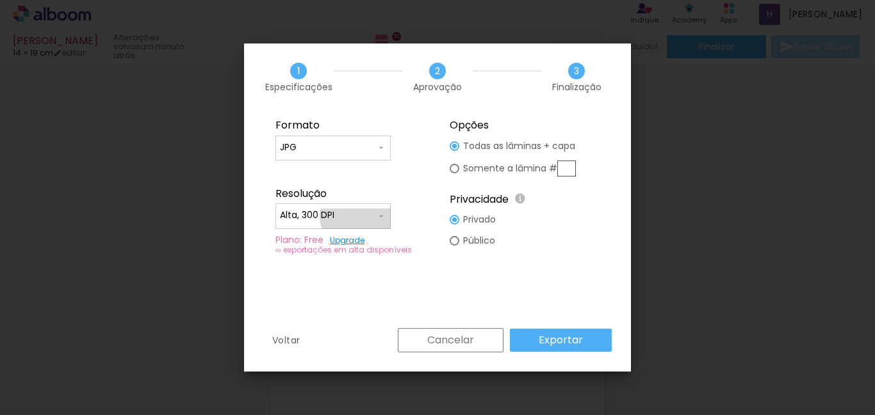
click at [360, 216] on input "Alta, 300 DPI" at bounding box center [328, 215] width 96 height 13
click at [330, 234] on paper-item "Baixa" at bounding box center [332, 240] width 115 height 26
click at [0, 0] on slot "Exportar" at bounding box center [0, 0] width 0 height 0
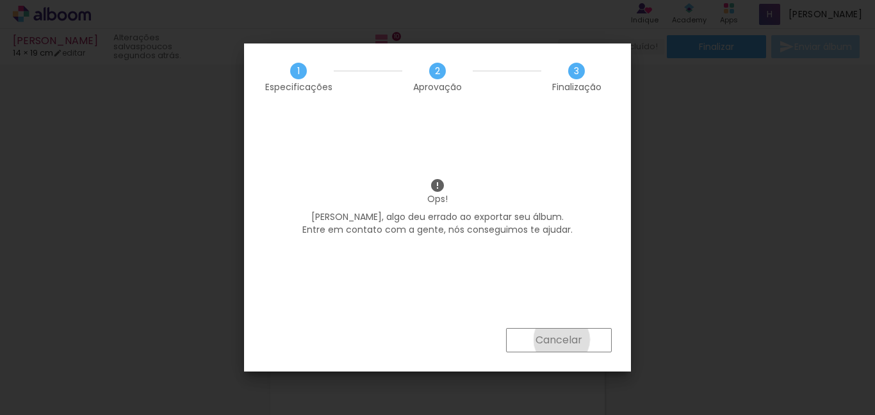
click at [0, 0] on slot "Cancelar" at bounding box center [0, 0] width 0 height 0
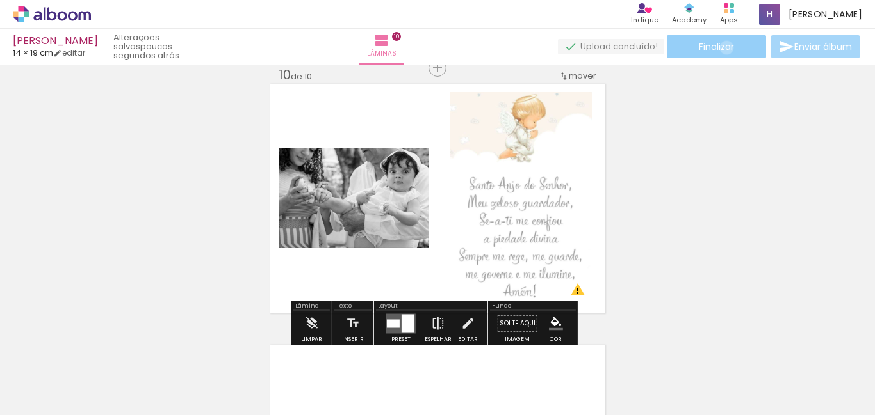
click at [722, 47] on span "Finalizar" at bounding box center [715, 46] width 35 height 9
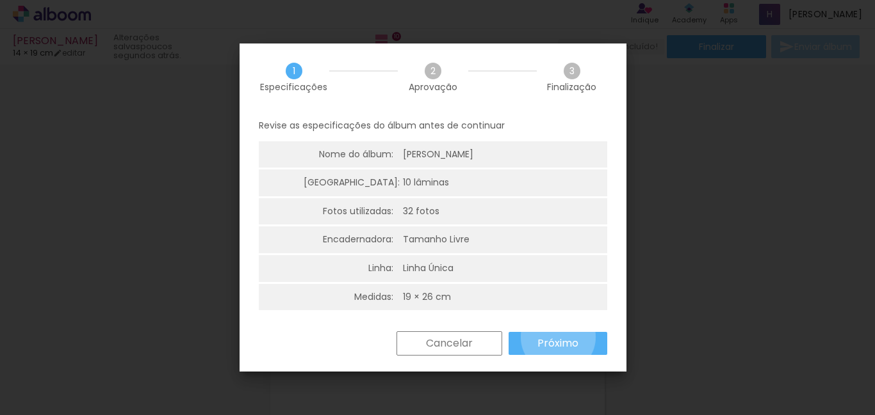
click at [0, 0] on slot "Próximo" at bounding box center [0, 0] width 0 height 0
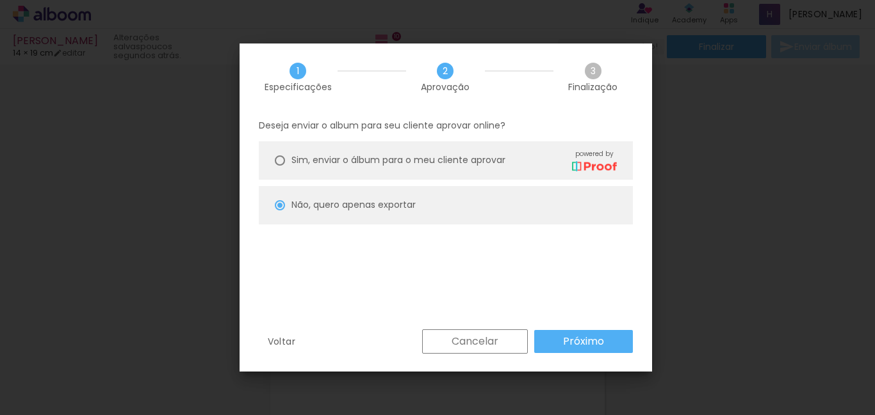
click at [613, 339] on paper-button "Próximo" at bounding box center [583, 341] width 99 height 23
type input "Baixa"
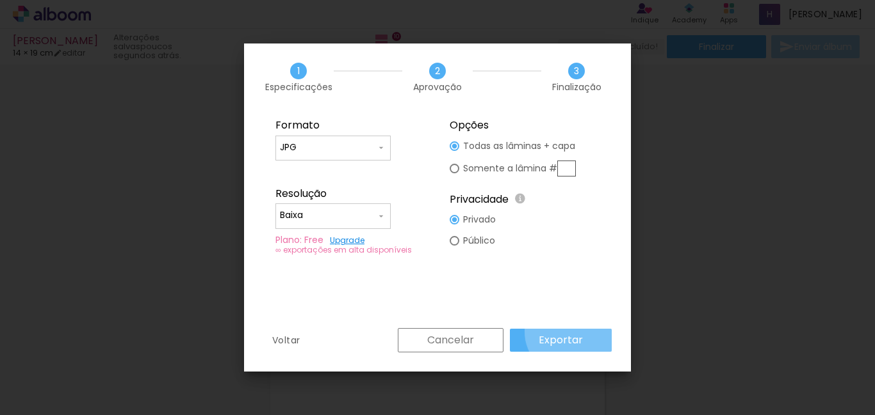
click at [572, 332] on paper-button "Exportar" at bounding box center [561, 340] width 102 height 23
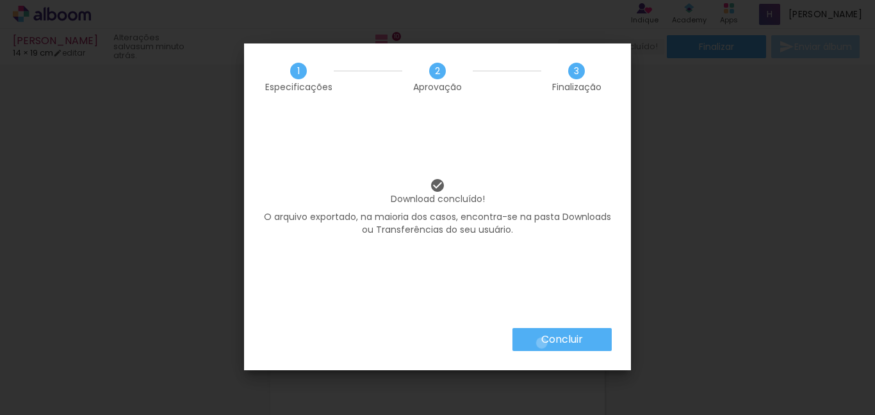
click at [0, 0] on slot "Concluir" at bounding box center [0, 0] width 0 height 0
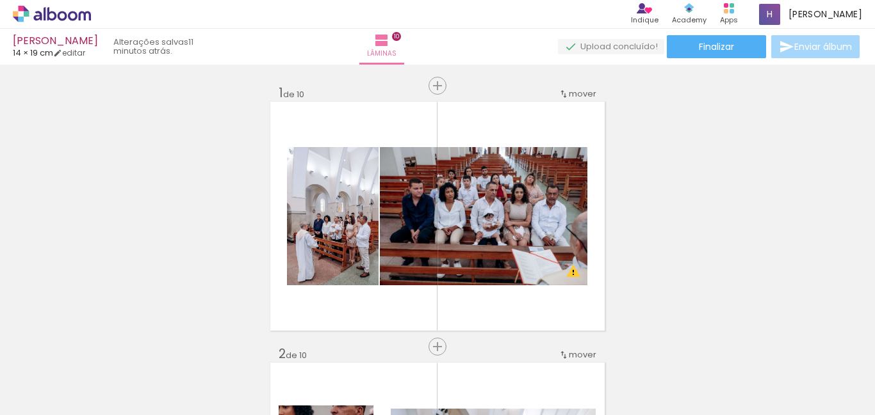
scroll to position [2369, 0]
